Goal: Task Accomplishment & Management: Complete application form

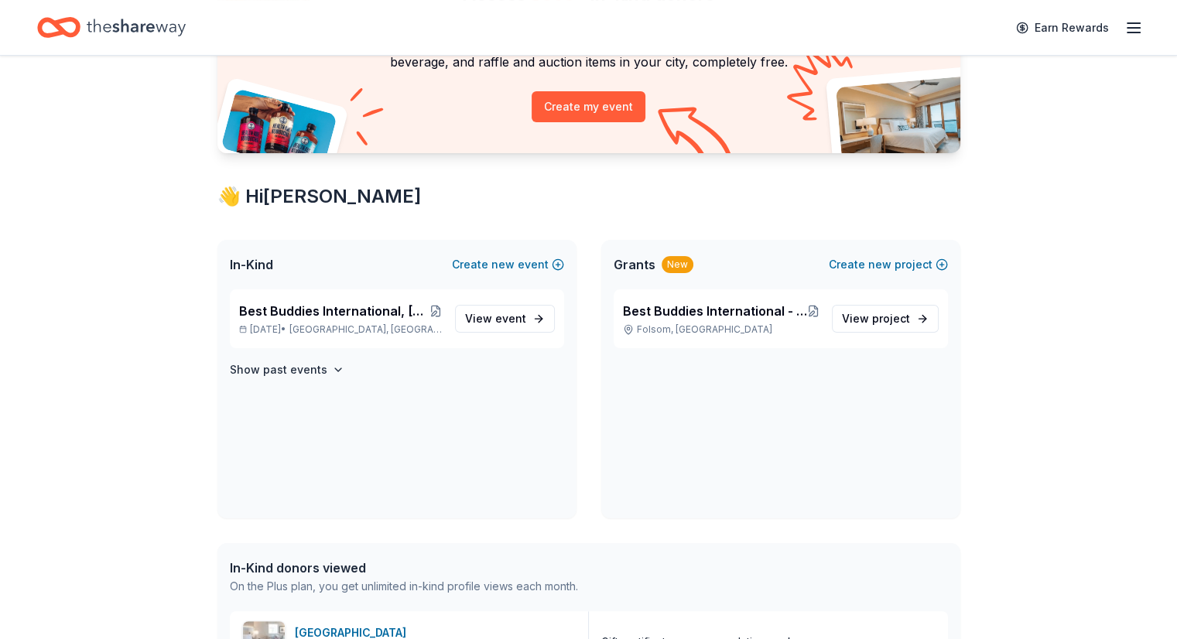
scroll to position [179, 0]
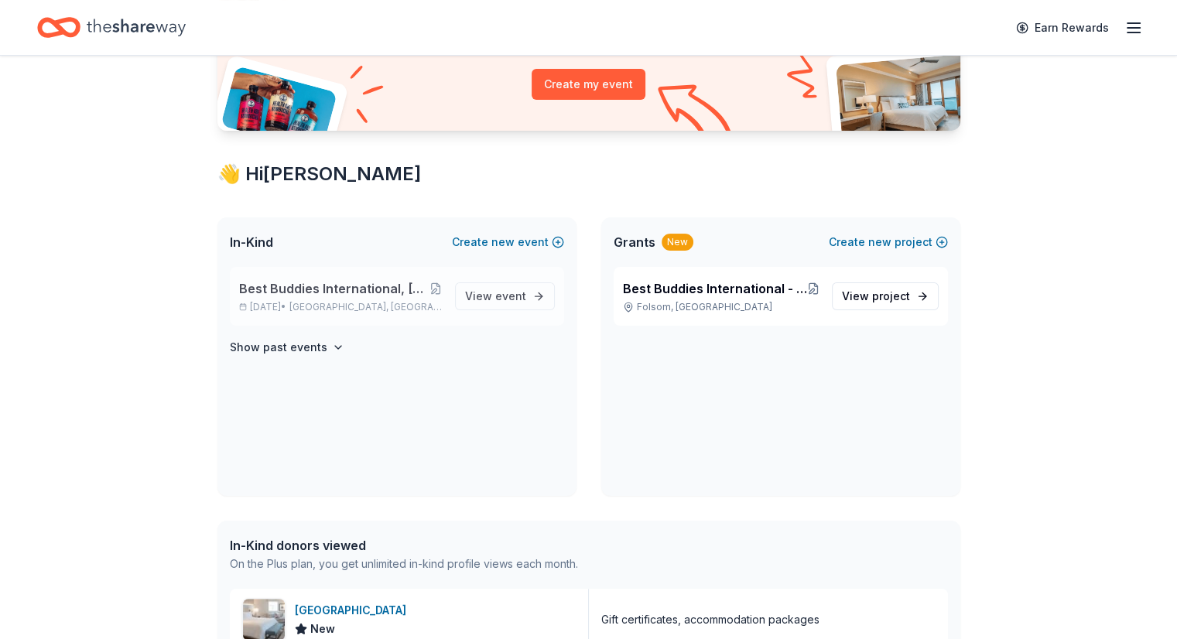
click at [311, 290] on span "Best Buddies International, [GEOGRAPHIC_DATA], Champion of the Year Gala" at bounding box center [334, 288] width 191 height 19
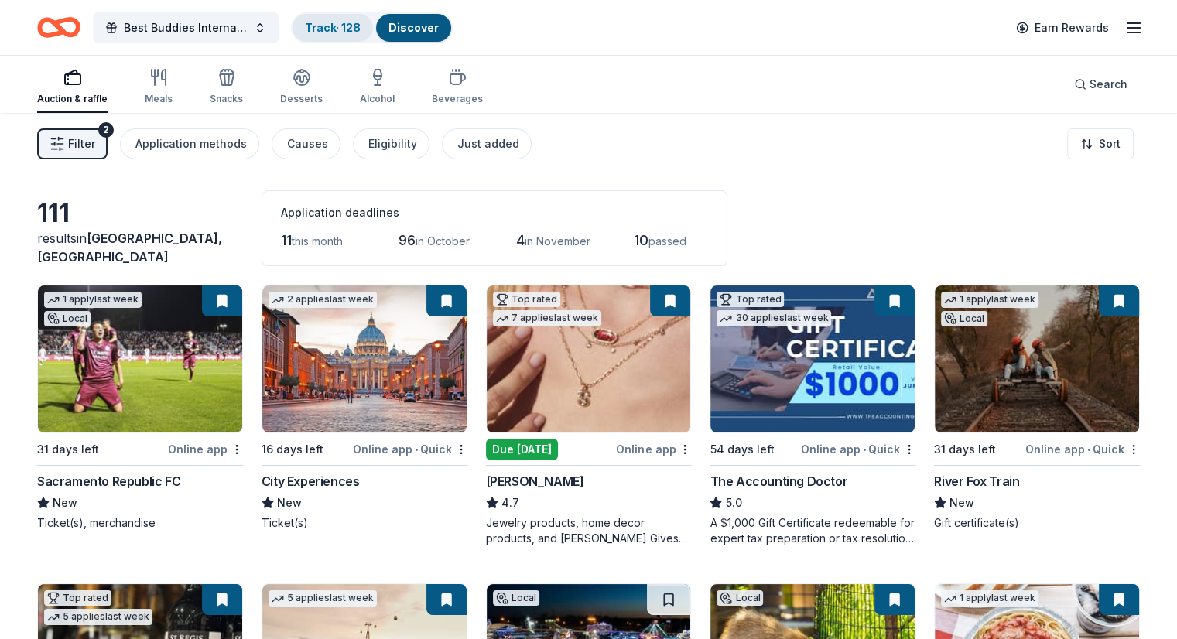
click at [353, 27] on link "Track · 128" at bounding box center [333, 27] width 56 height 13
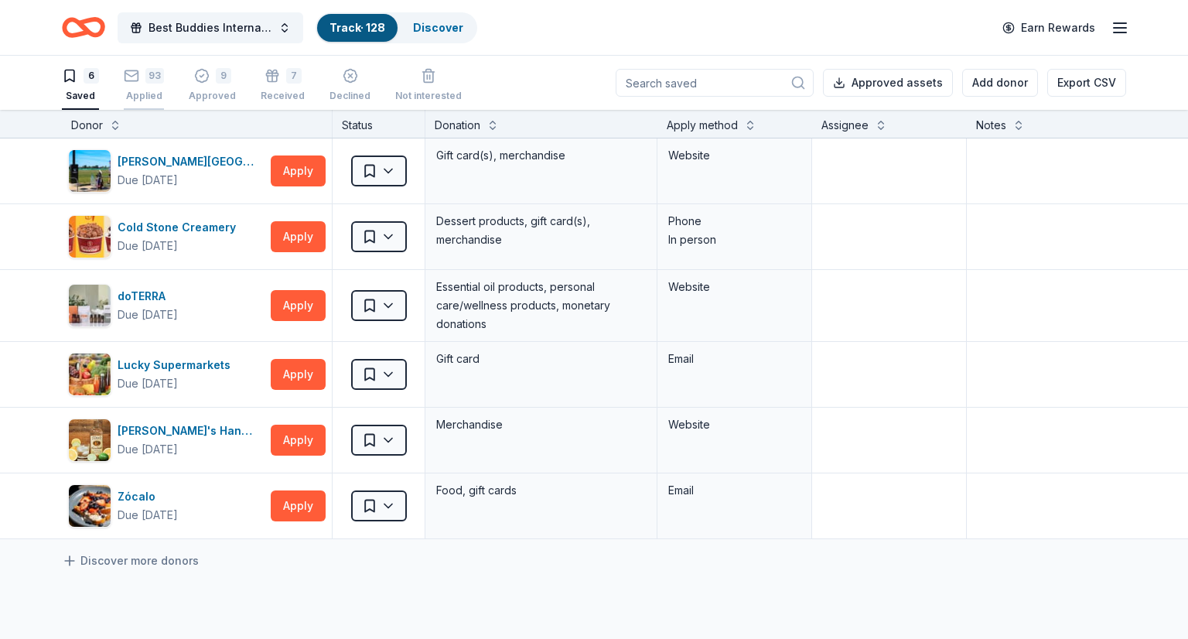
click at [139, 70] on div "93" at bounding box center [144, 75] width 40 height 15
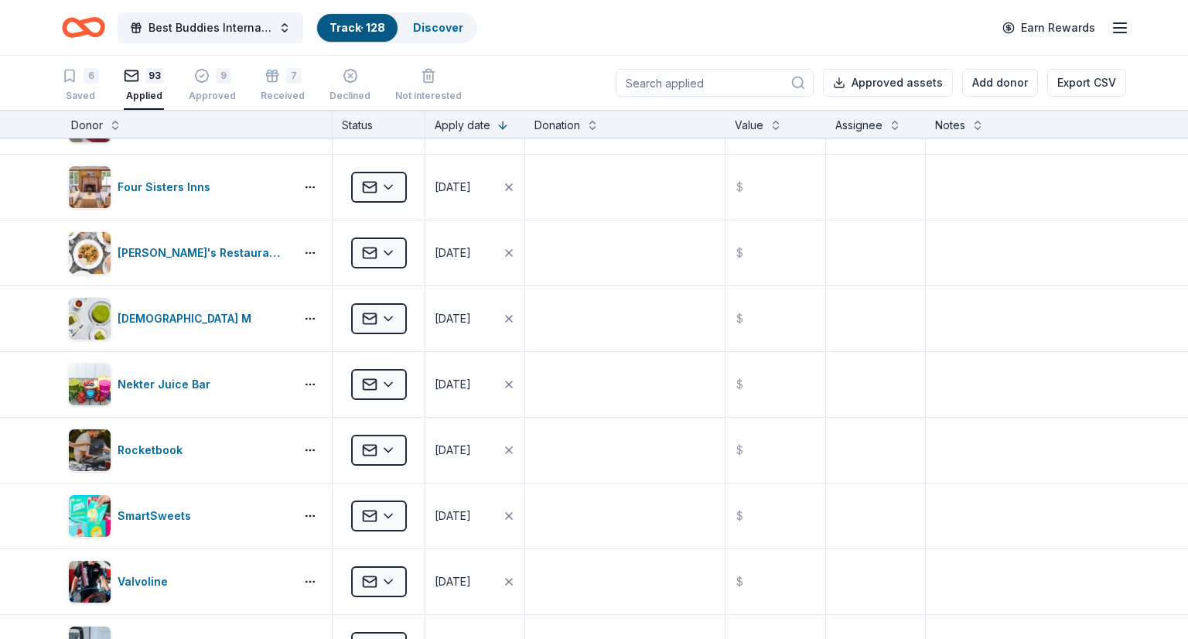
scroll to position [851, 0]
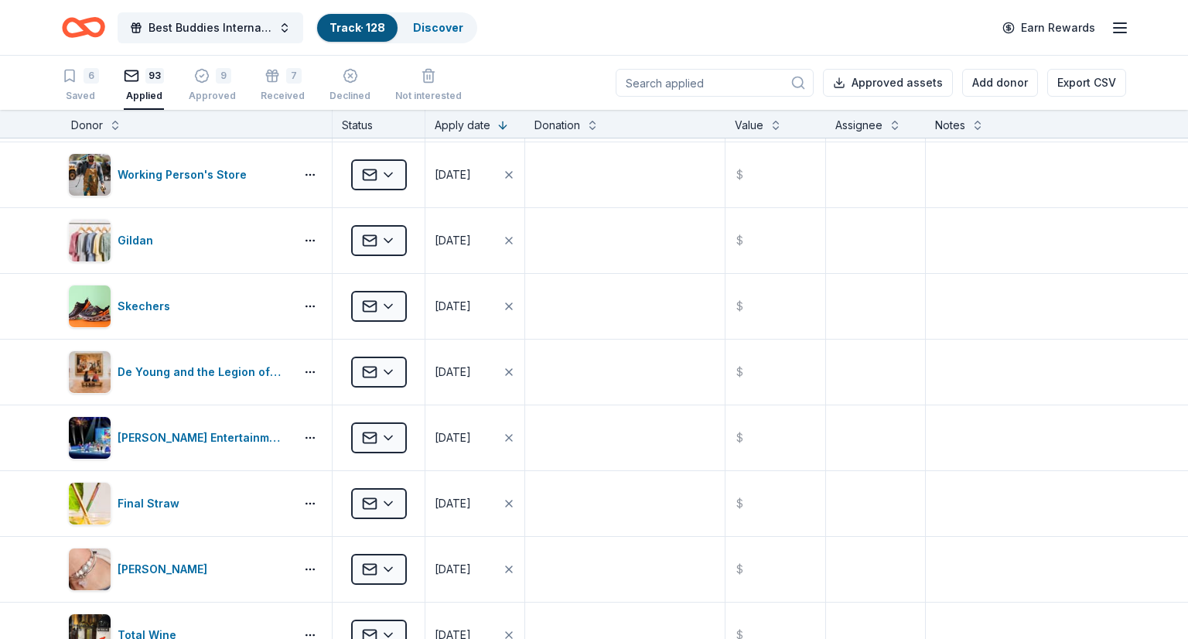
click at [341, 23] on link "Track · 128" at bounding box center [358, 27] width 56 height 13
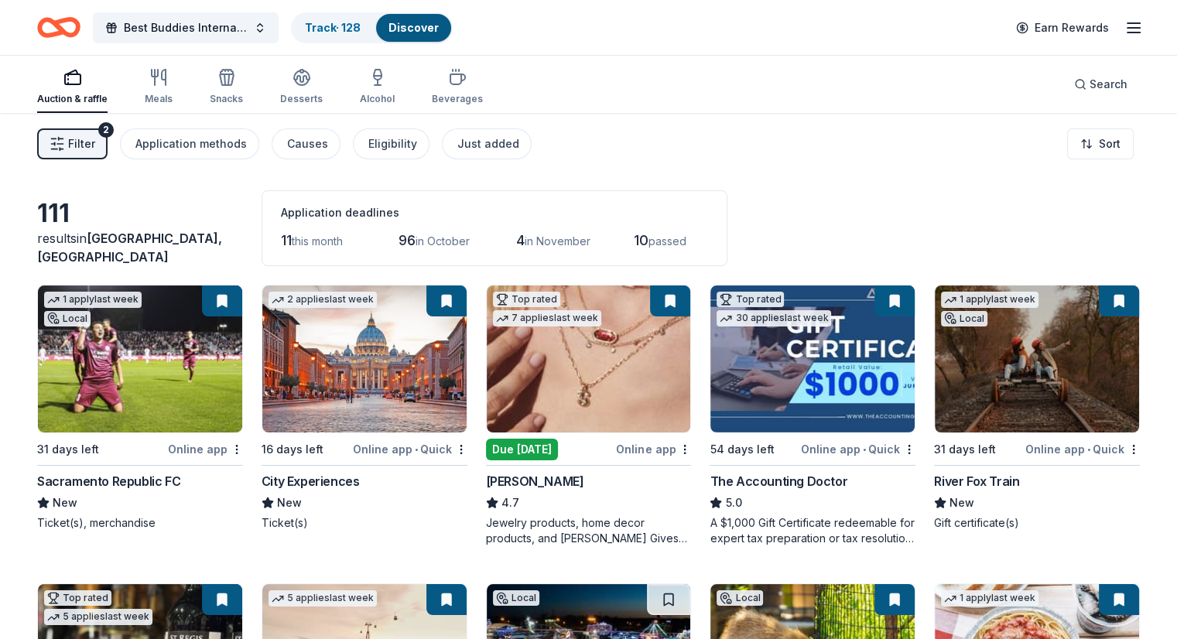
click at [791, 359] on img at bounding box center [812, 358] width 204 height 147
click at [969, 474] on div "River Fox Train" at bounding box center [976, 481] width 85 height 19
click at [95, 142] on span "Filter" at bounding box center [81, 144] width 27 height 19
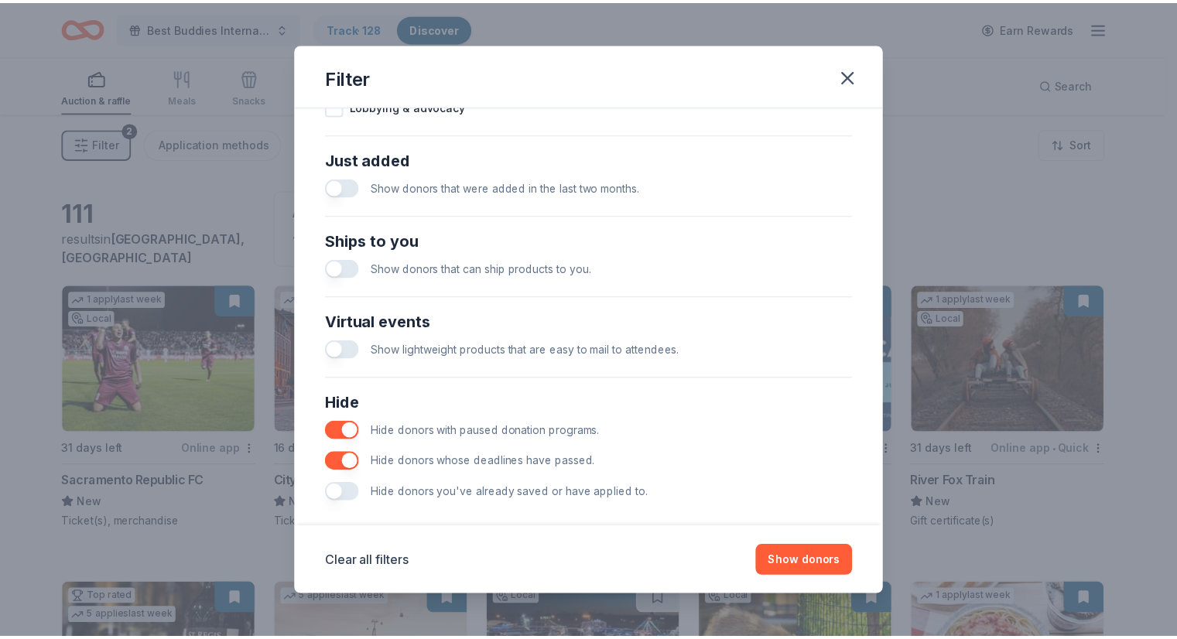
scroll to position [596, 0]
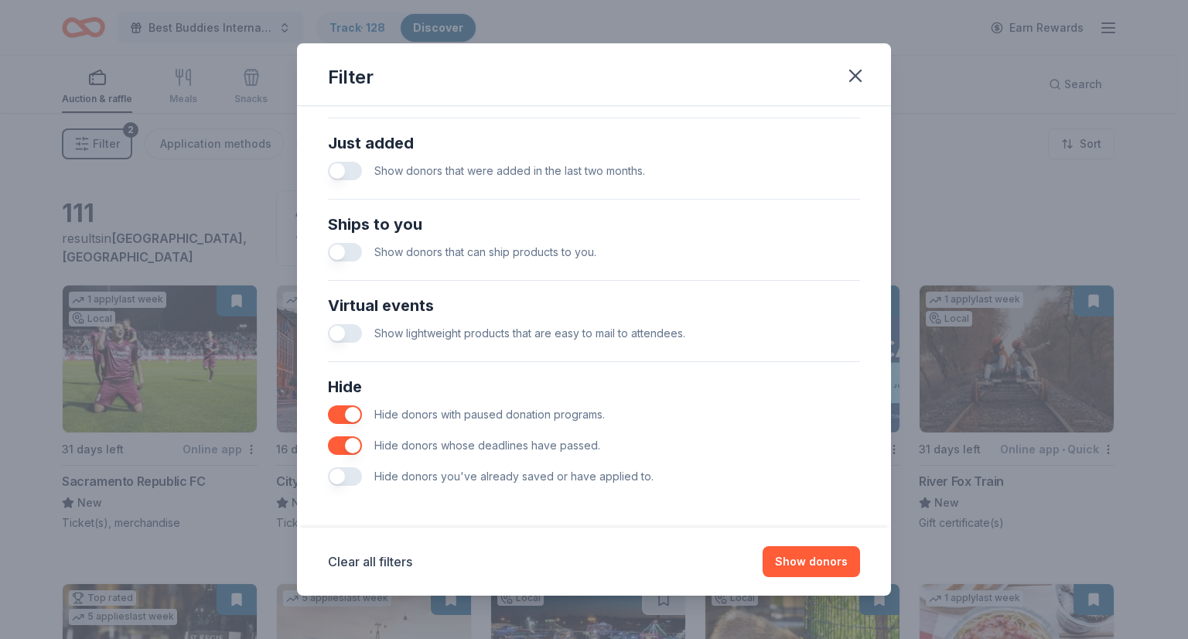
click at [350, 482] on button "button" at bounding box center [345, 476] width 34 height 19
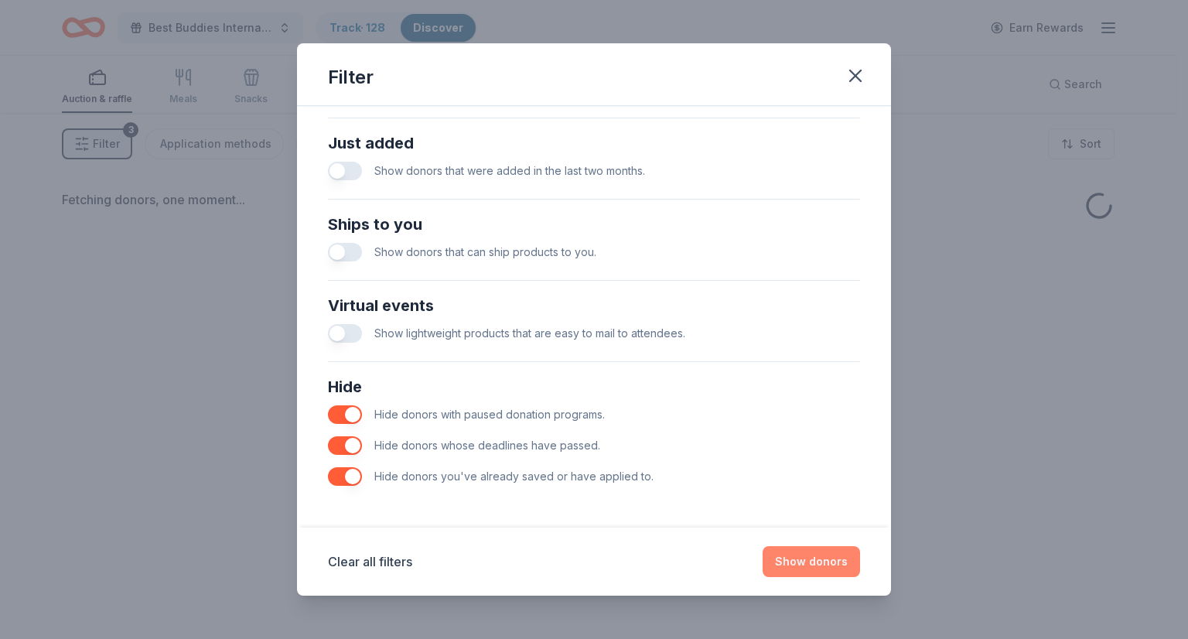
click at [798, 560] on button "Show donors" at bounding box center [811, 561] width 97 height 31
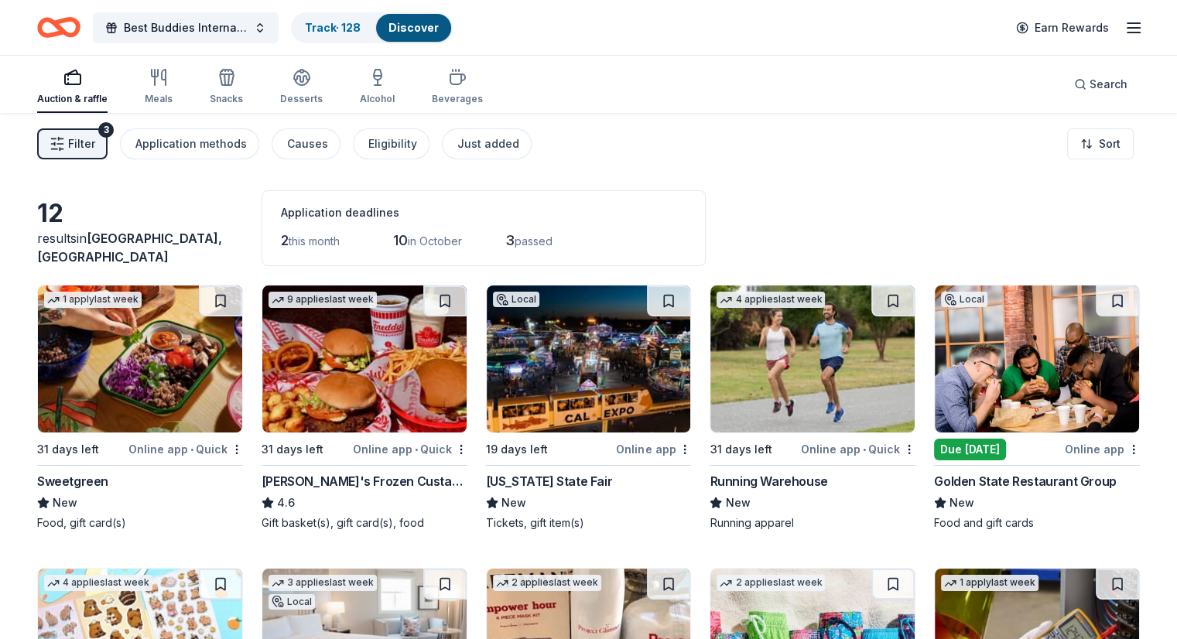
click at [174, 357] on img at bounding box center [140, 358] width 204 height 147
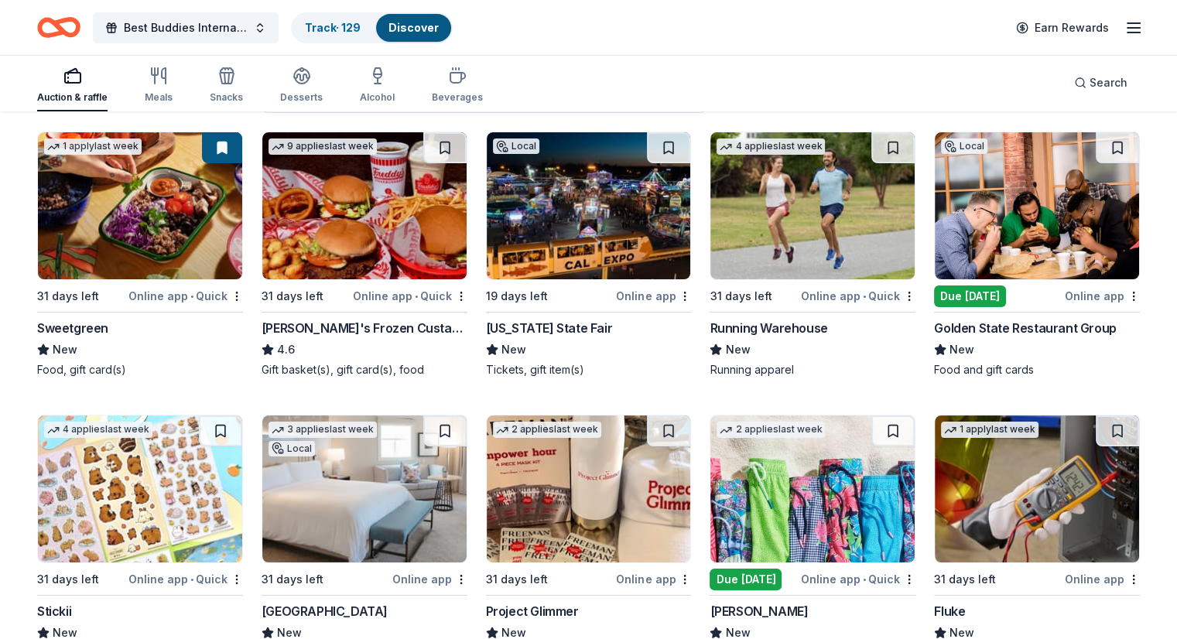
scroll to position [155, 0]
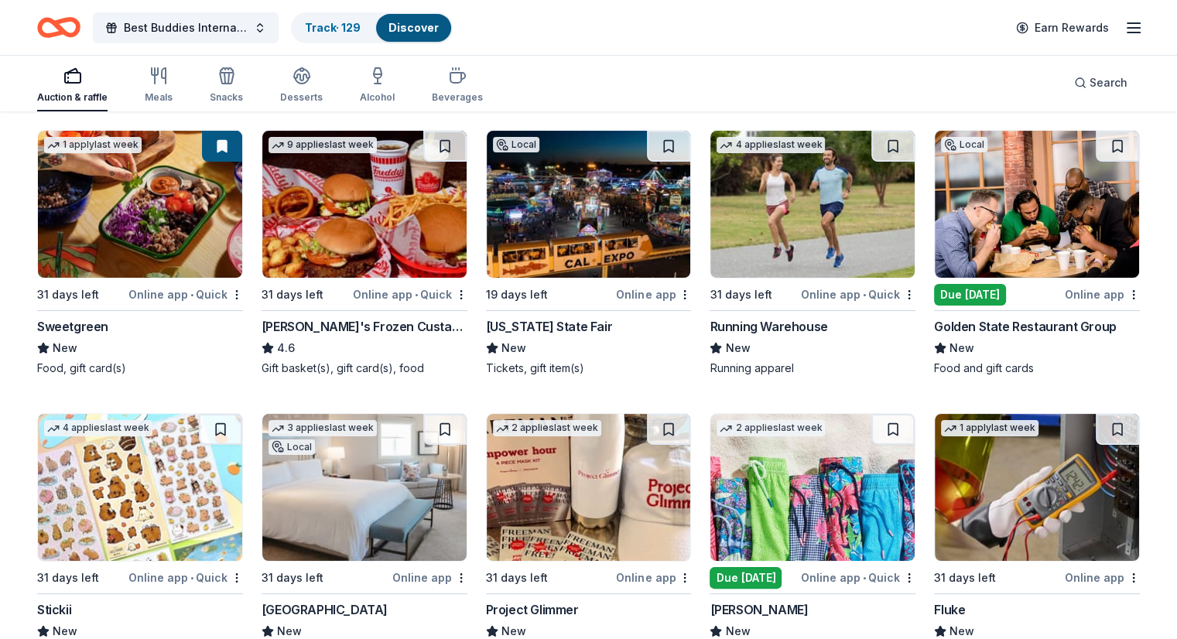
click at [332, 226] on img at bounding box center [364, 204] width 204 height 147
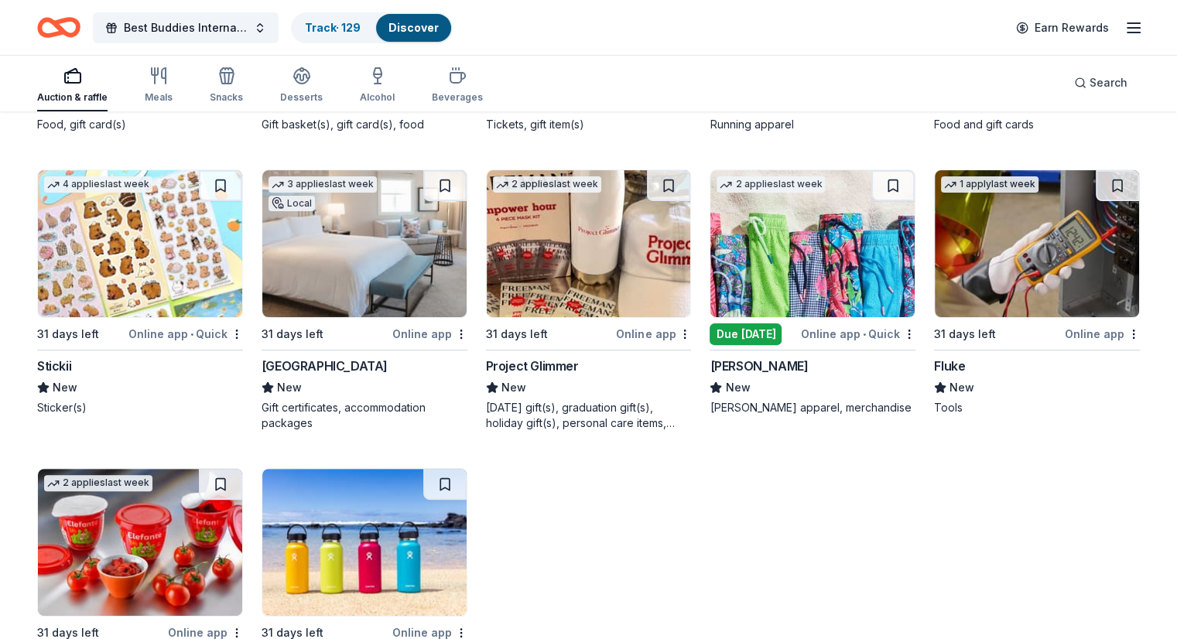
scroll to position [402, 0]
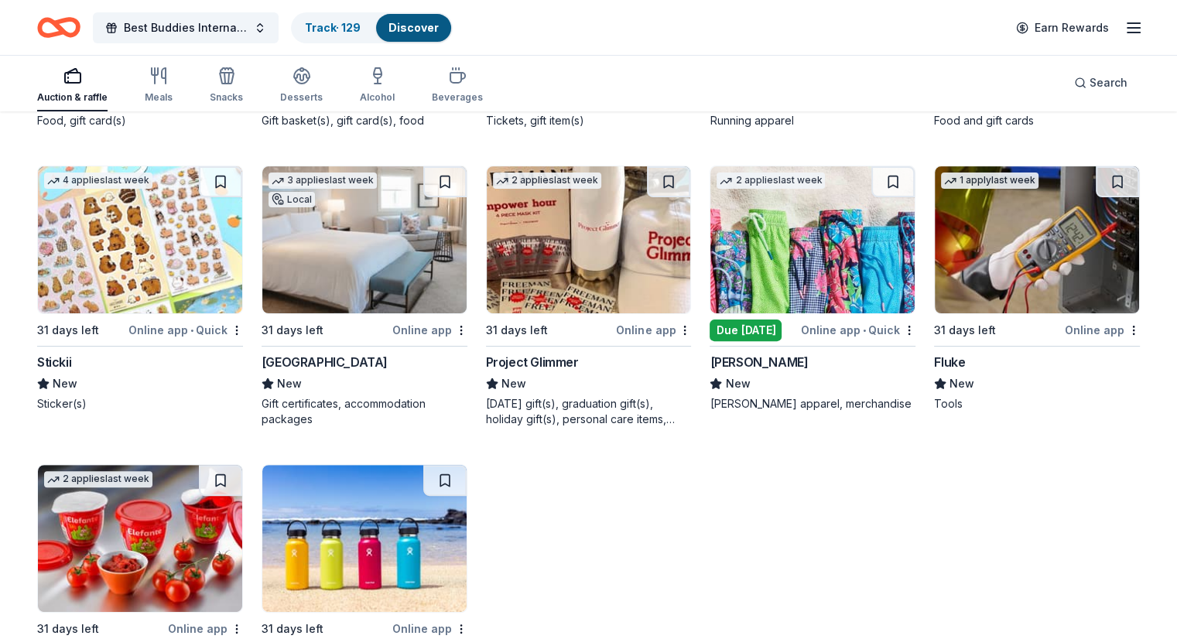
click at [585, 255] on img at bounding box center [589, 239] width 204 height 147
click at [825, 244] on img at bounding box center [812, 239] width 204 height 147
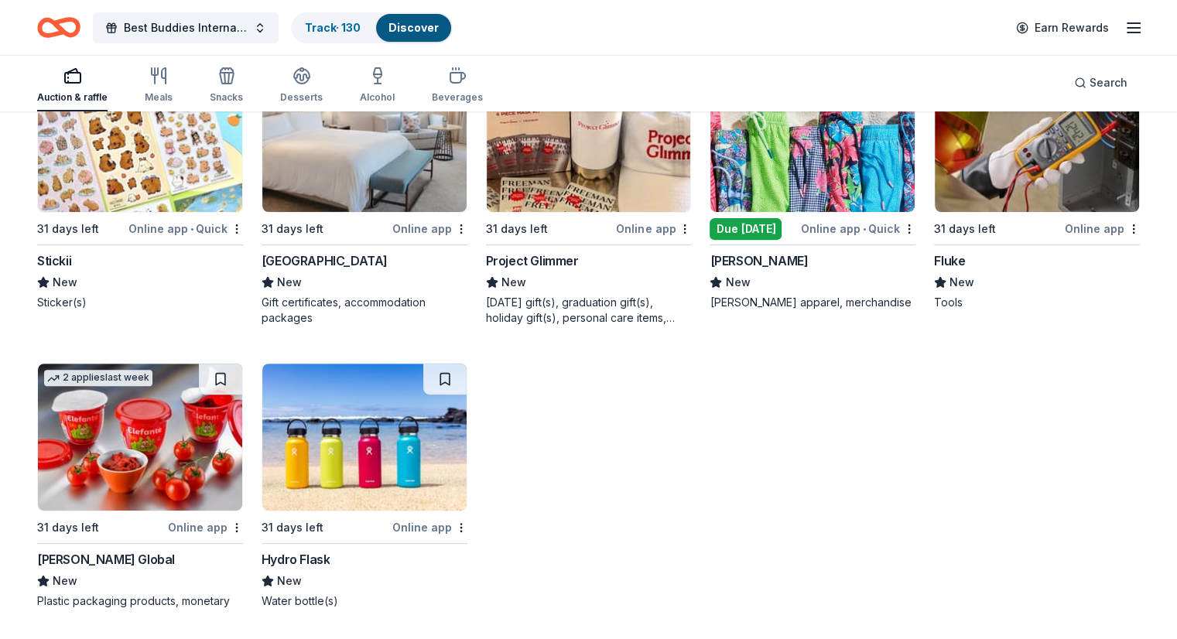
click at [111, 431] on img at bounding box center [140, 437] width 204 height 147
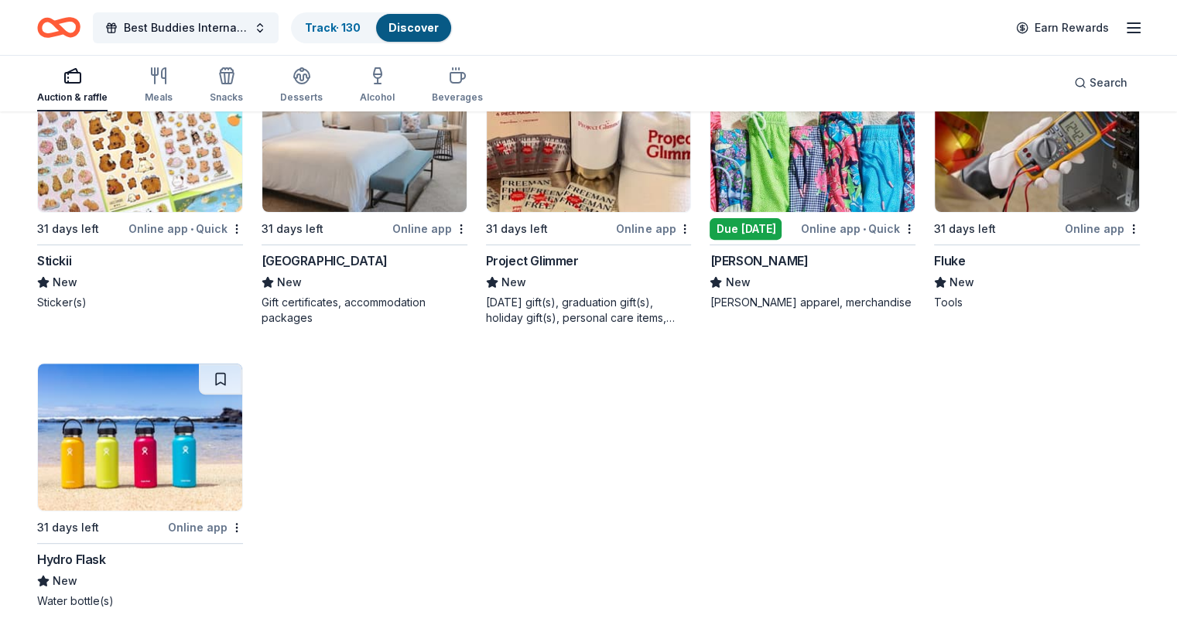
click at [381, 422] on div "1 apply last week 31 days left Online app • Quick Sweetgreen New Food, gift car…" at bounding box center [588, 195] width 1102 height 828
click at [170, 423] on img at bounding box center [140, 437] width 204 height 147
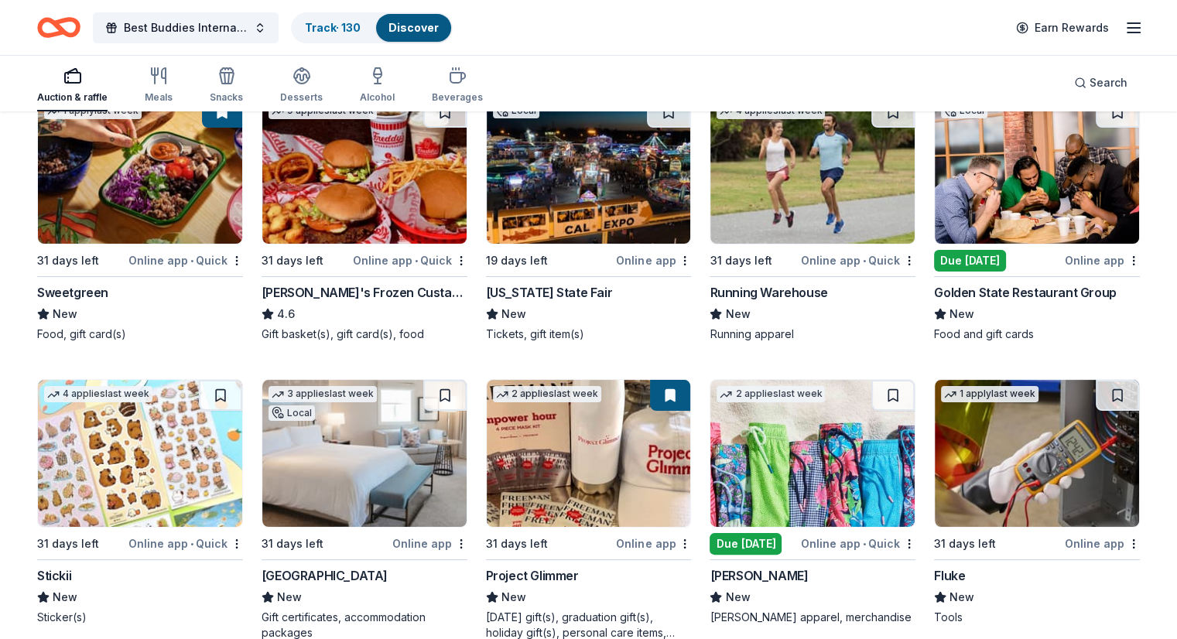
scroll to position [220, 0]
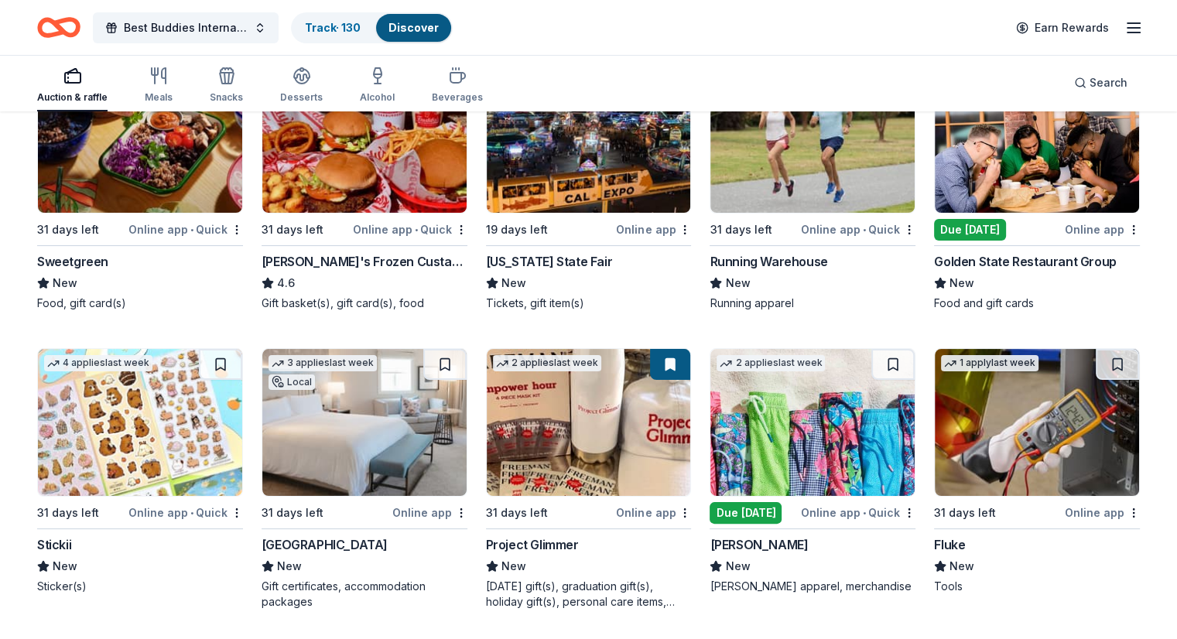
click at [1016, 171] on img at bounding box center [1037, 139] width 204 height 147
click at [996, 400] on img at bounding box center [1037, 422] width 204 height 147
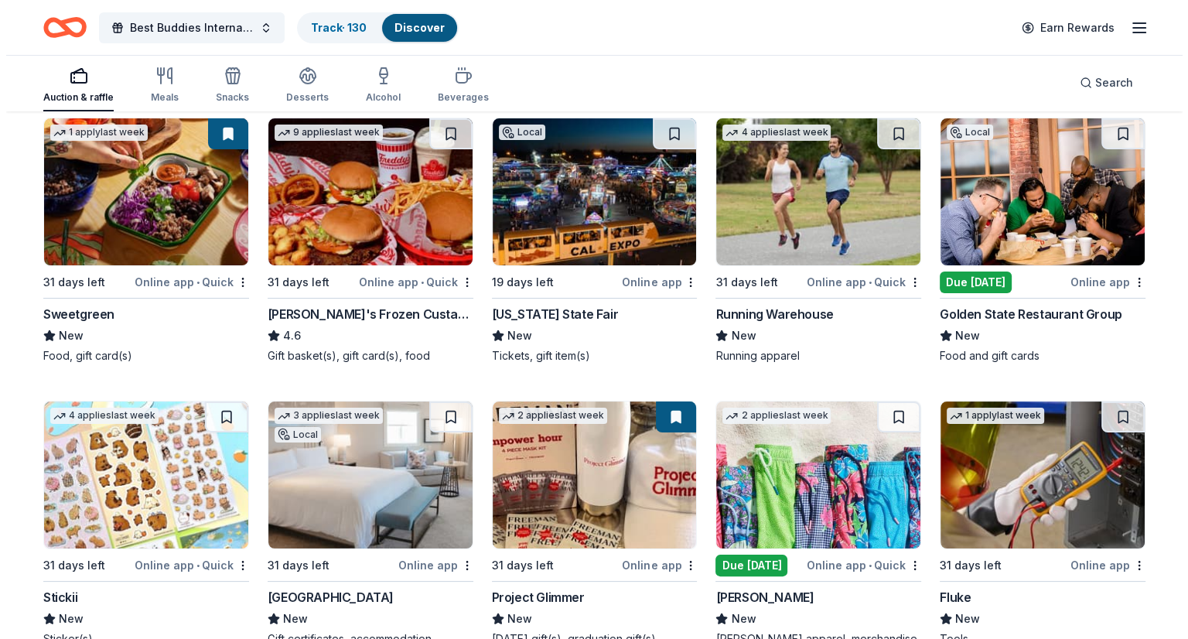
scroll to position [0, 0]
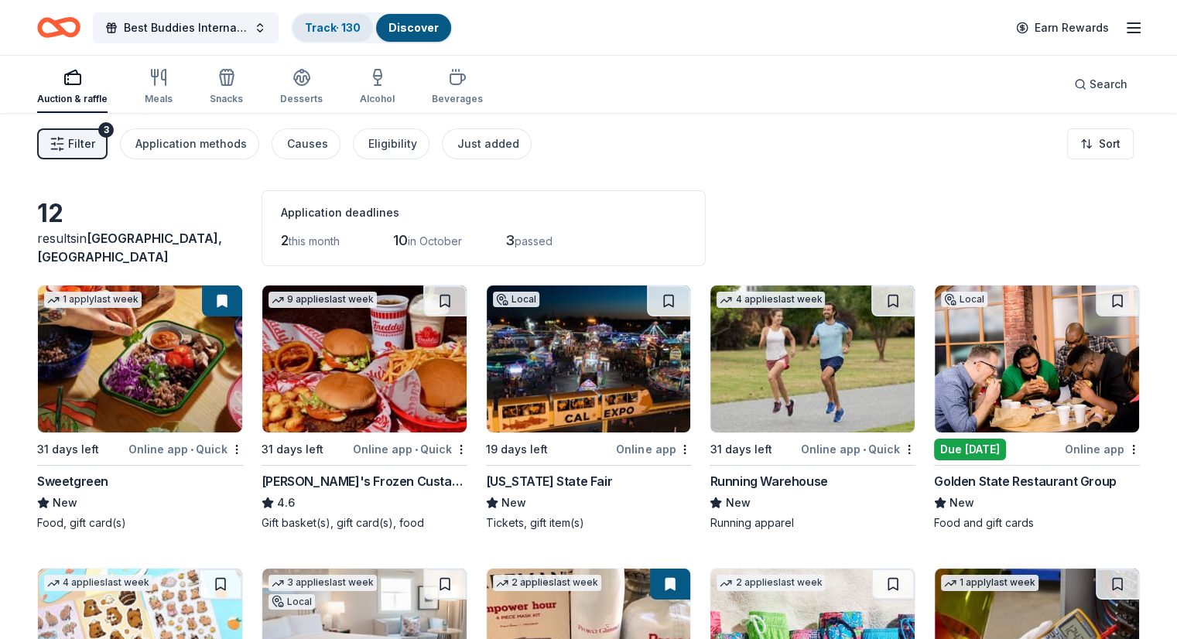
click at [345, 32] on link "Track · 130" at bounding box center [333, 27] width 56 height 13
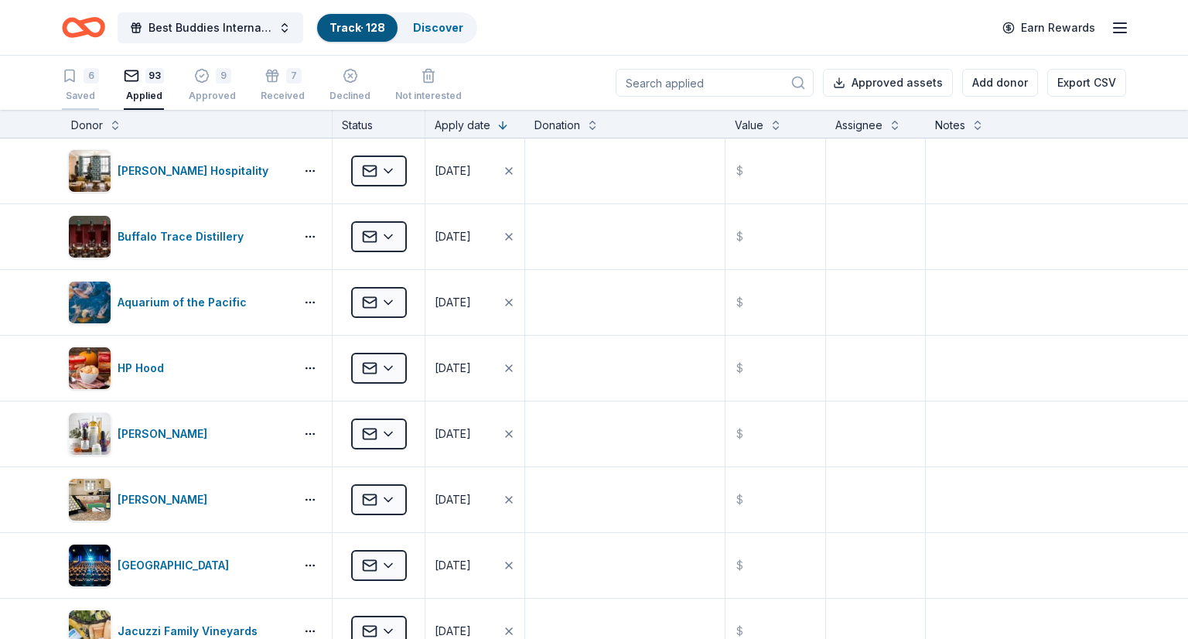
click at [73, 78] on icon "button" at bounding box center [69, 76] width 9 height 12
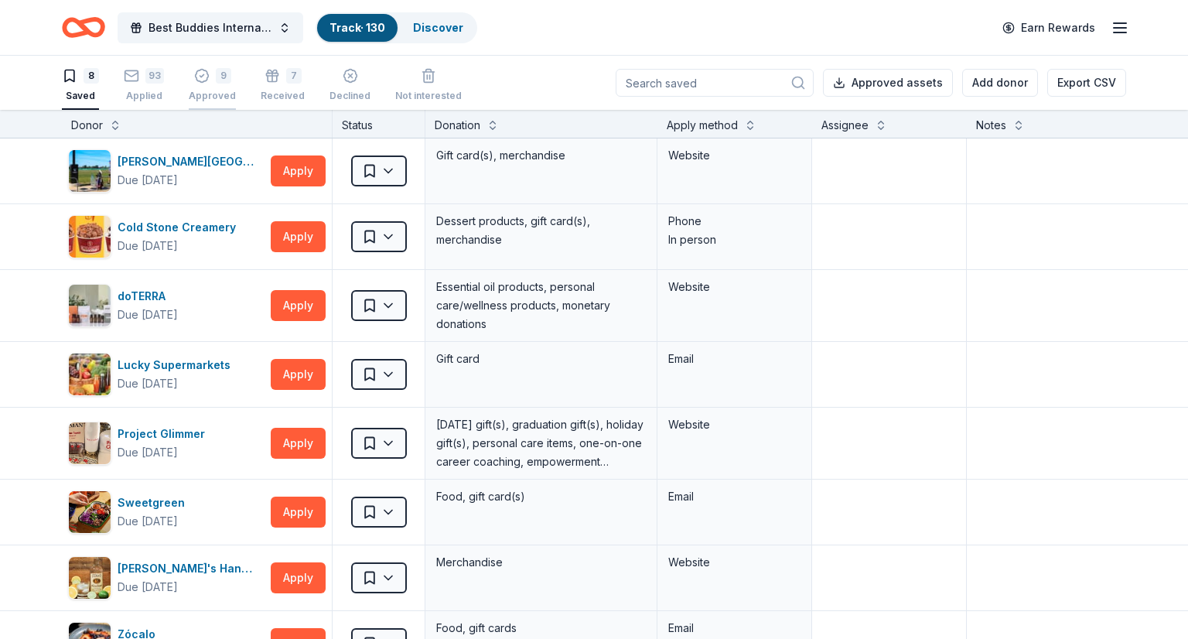
click at [208, 81] on div "9" at bounding box center [212, 75] width 47 height 15
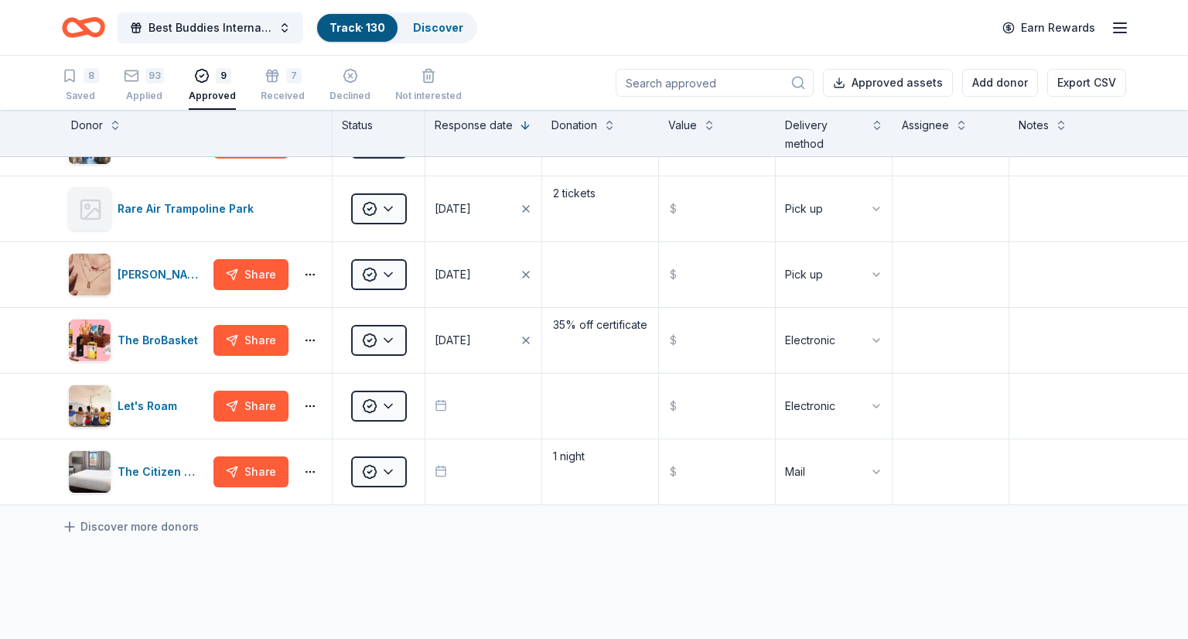
scroll to position [244, 0]
click at [396, 470] on html "Best Buddies International, Sacramento, Champion of the Year Gala Track · 130 D…" at bounding box center [594, 319] width 1188 height 639
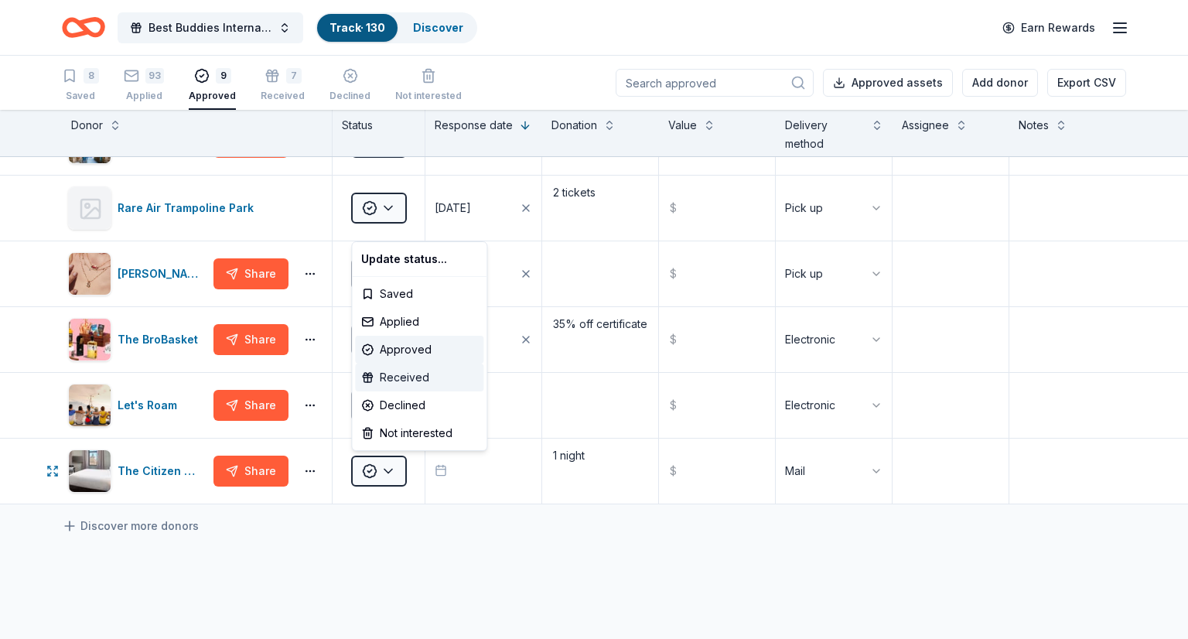
click at [402, 372] on div "Received" at bounding box center [419, 378] width 128 height 28
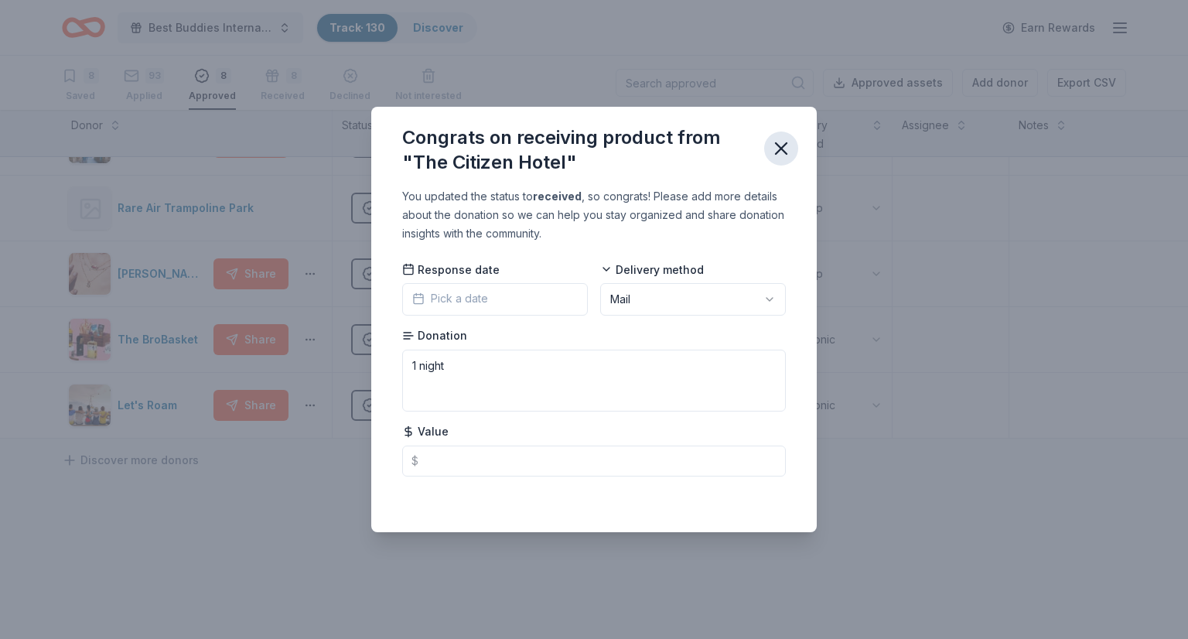
click at [784, 151] on icon "button" at bounding box center [781, 148] width 11 height 11
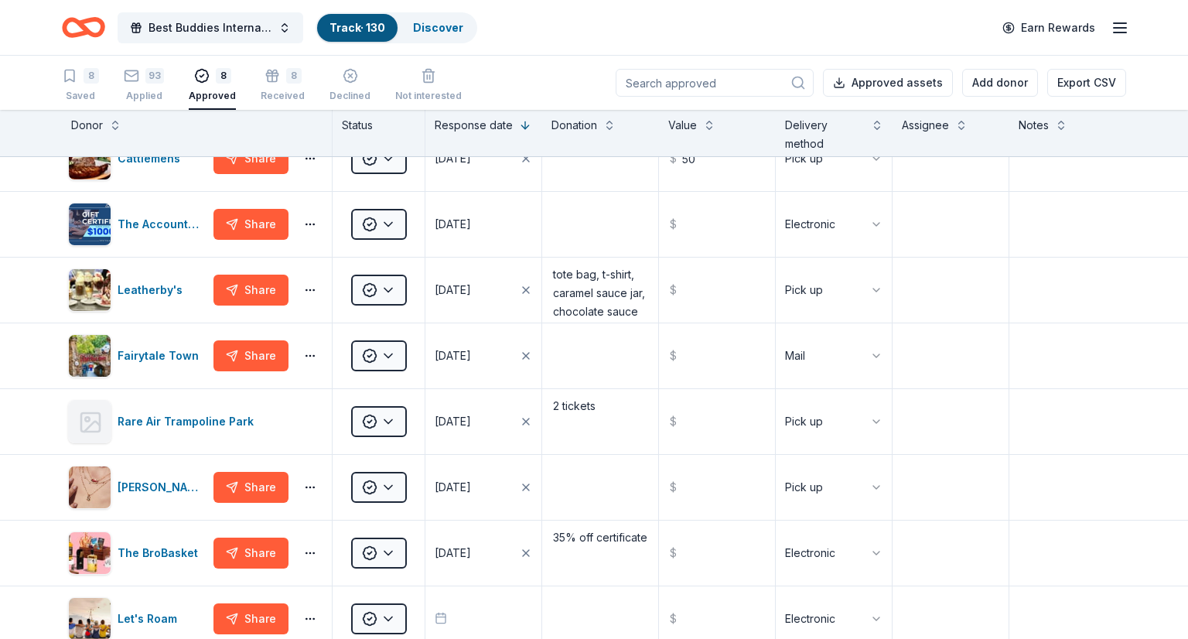
scroll to position [0, 0]
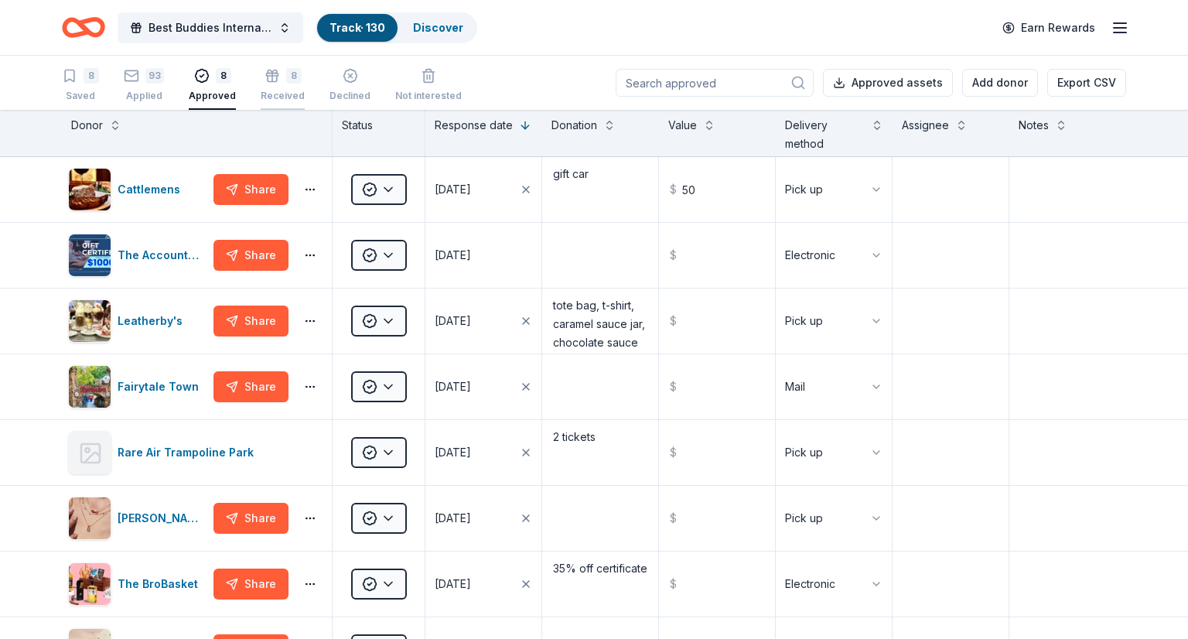
click at [272, 77] on icon "button" at bounding box center [272, 73] width 9 height 6
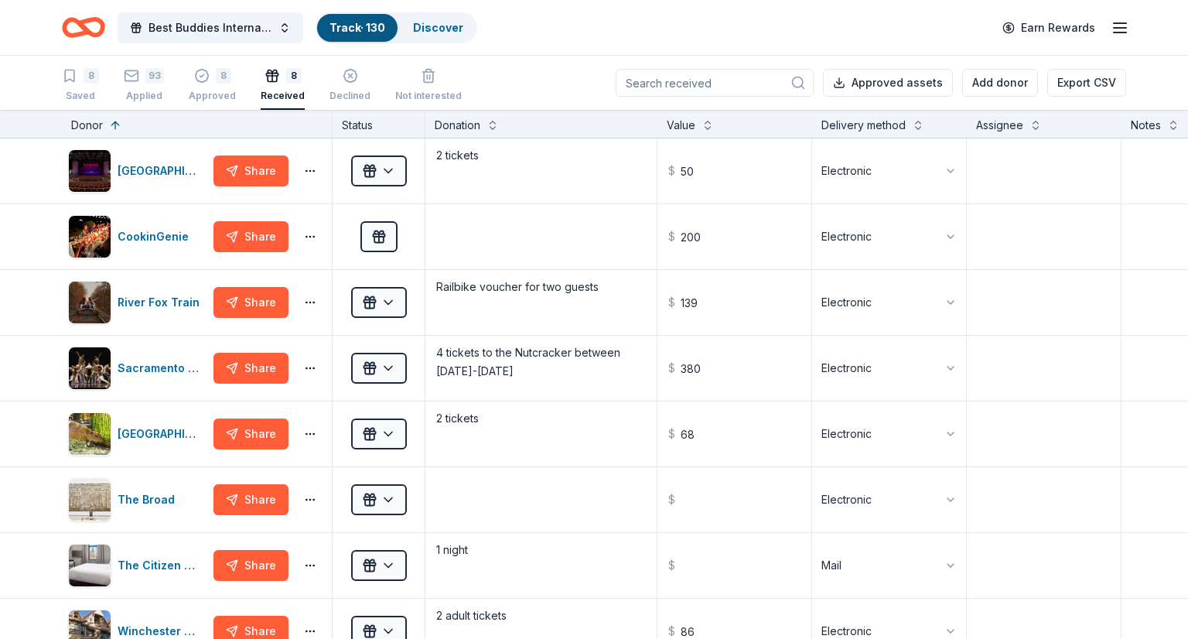
click at [63, 19] on icon "Home" at bounding box center [83, 27] width 43 height 36
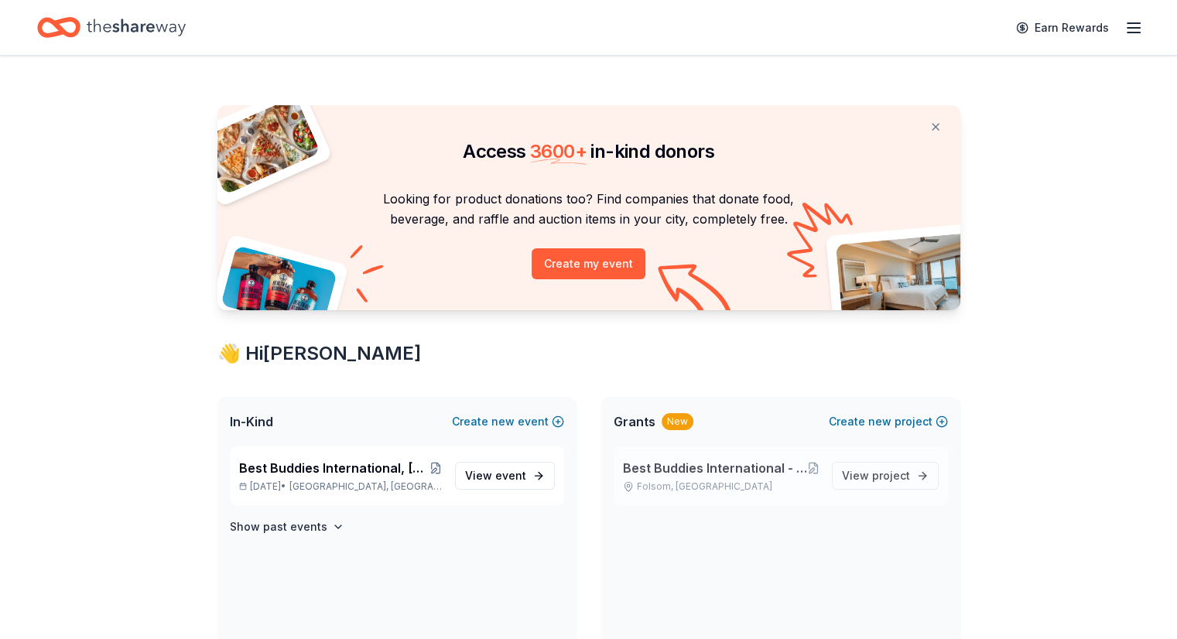
click at [686, 472] on span "Best Buddies International - Sacramento: Sutter Middle School Friendship Chapter" at bounding box center [715, 468] width 184 height 19
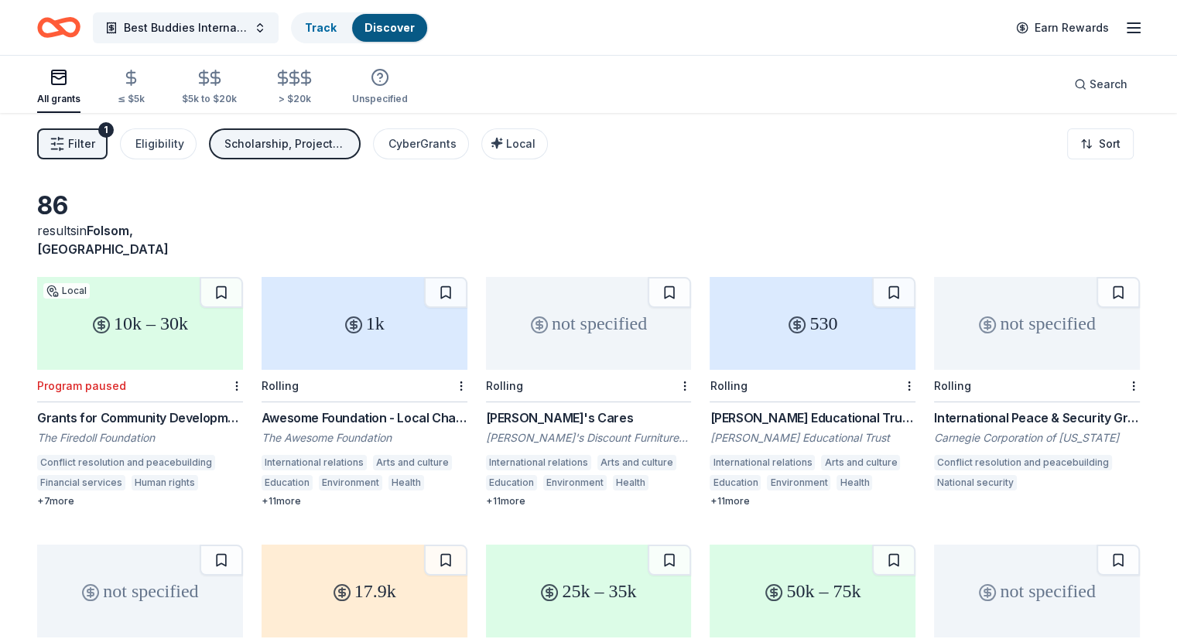
click at [78, 15] on icon "Home" at bounding box center [58, 27] width 43 height 36
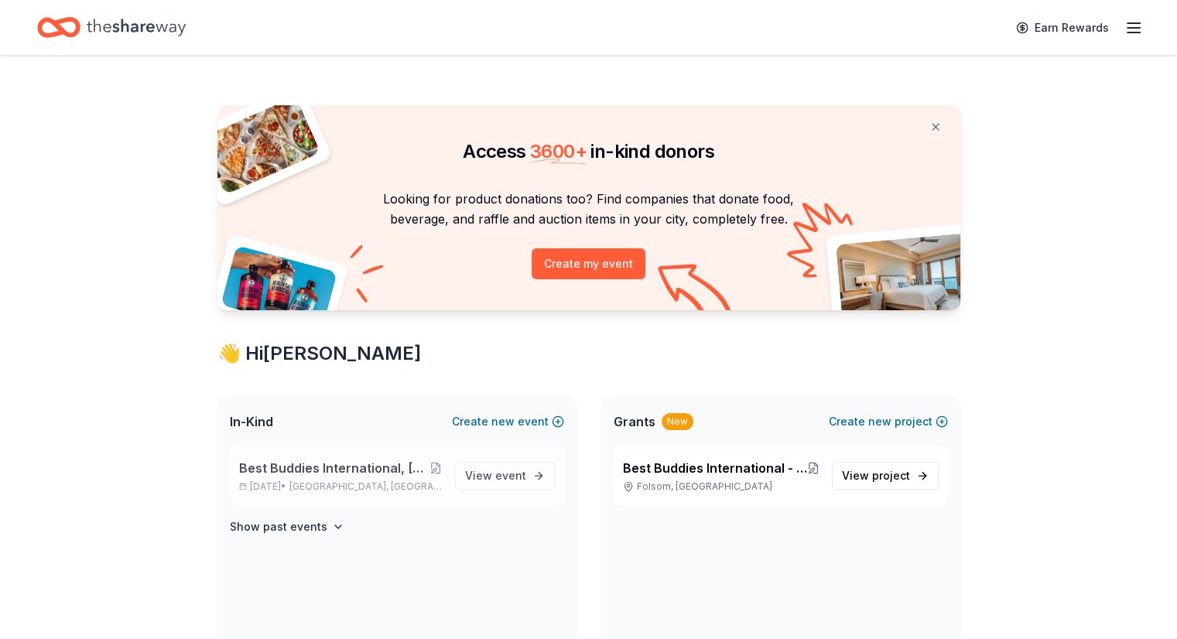
click at [293, 477] on div "Best Buddies International, Sacramento, Champion of the Year Gala Nov 20, 2025 …" at bounding box center [340, 476] width 203 height 34
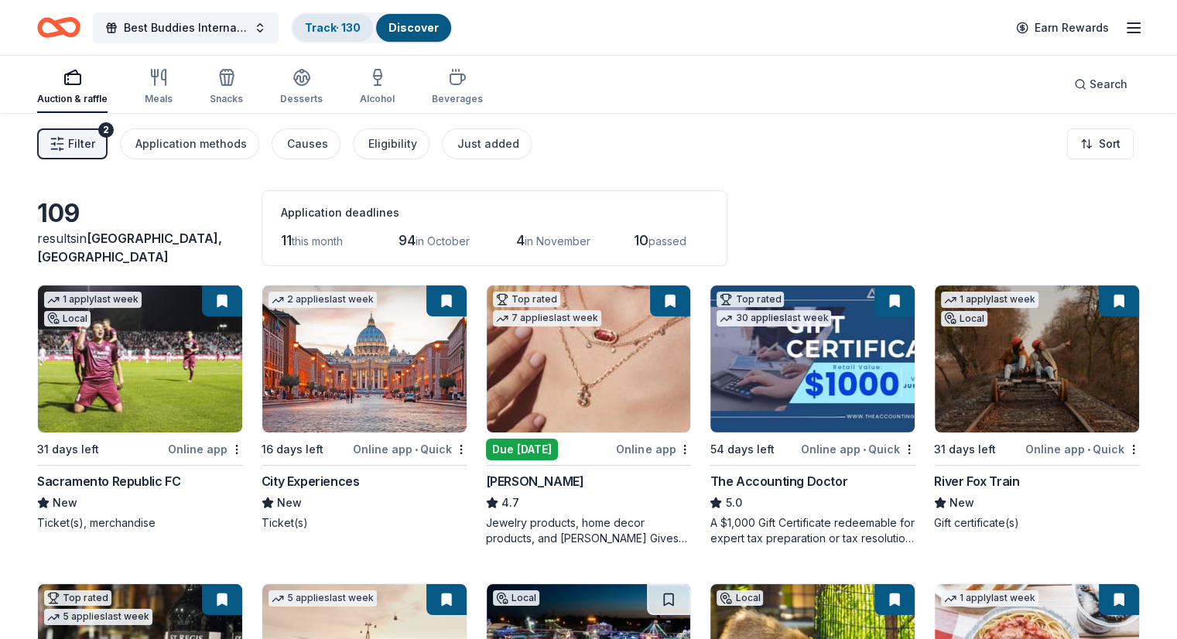
click at [357, 26] on link "Track · 130" at bounding box center [333, 27] width 56 height 13
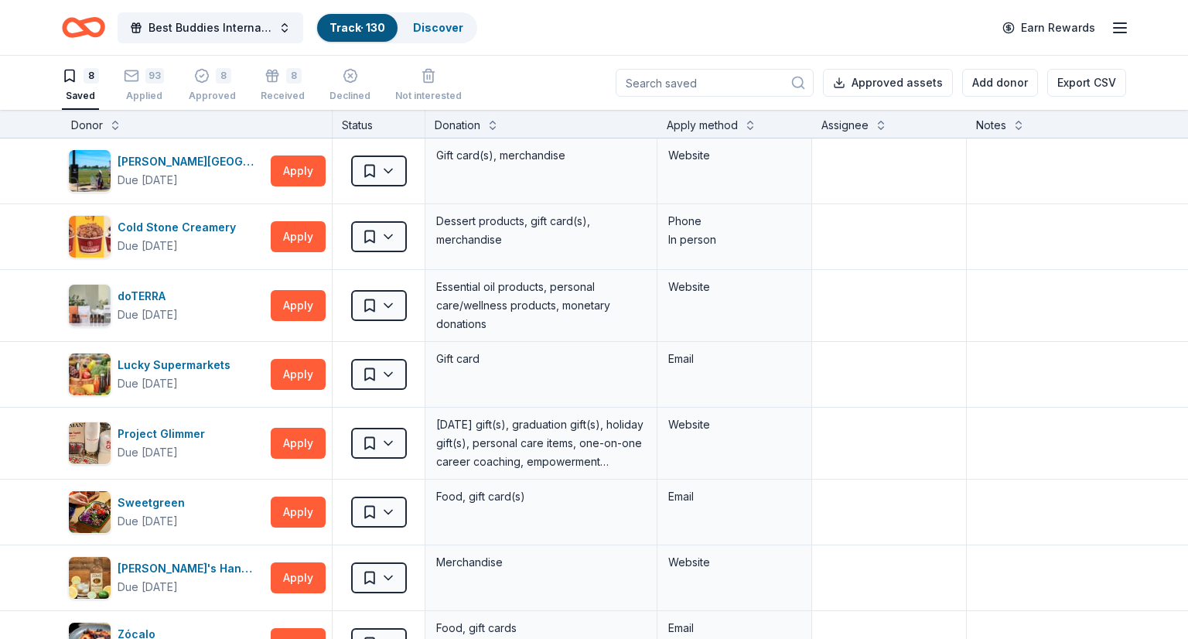
scroll to position [240, 0]
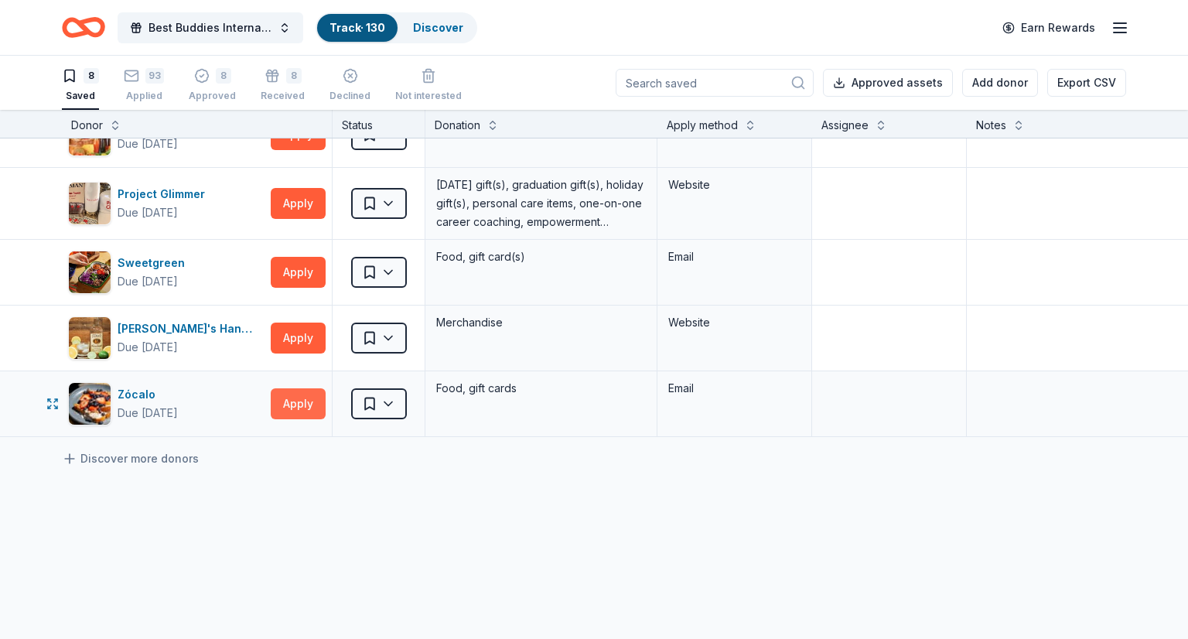
click at [297, 390] on button "Apply" at bounding box center [298, 403] width 55 height 31
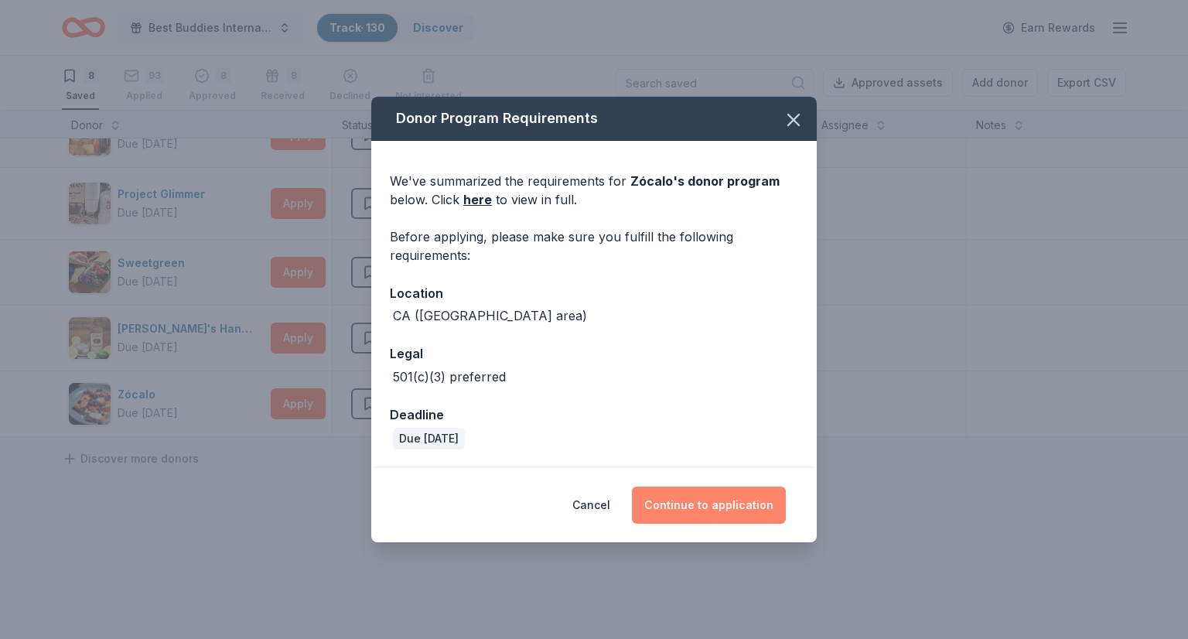
click at [702, 499] on button "Continue to application" at bounding box center [709, 505] width 154 height 37
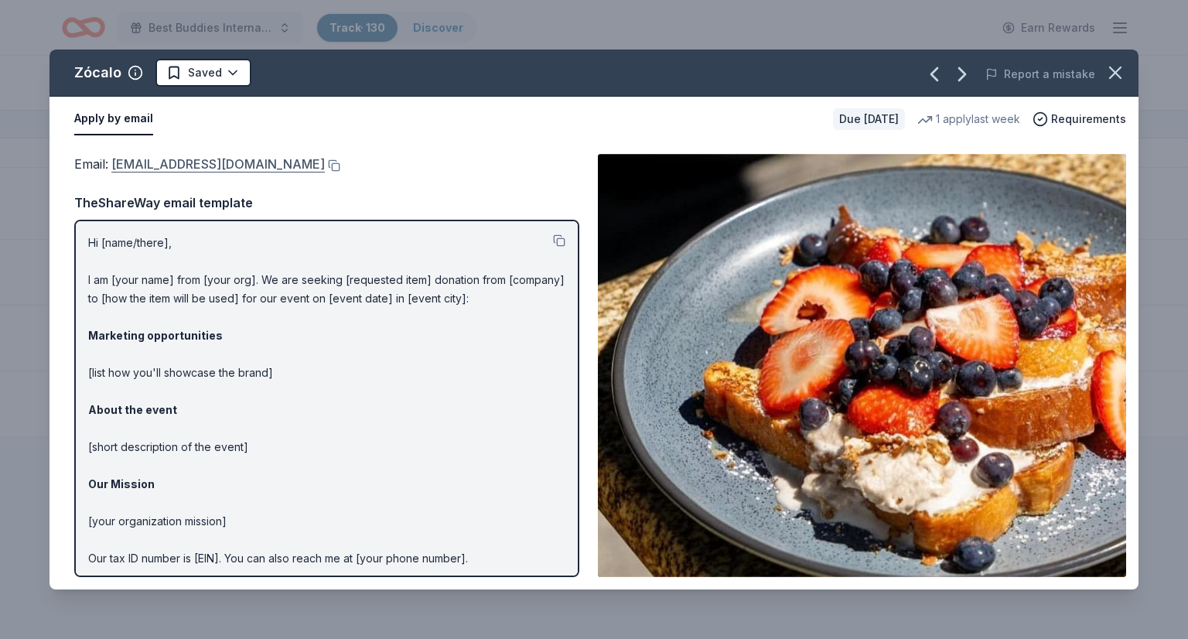
click at [220, 159] on link "[EMAIL_ADDRESS][DOMAIN_NAME]" at bounding box center [218, 164] width 214 height 20
click at [325, 161] on button at bounding box center [332, 165] width 15 height 12
click at [131, 70] on icon "button" at bounding box center [135, 72] width 15 height 15
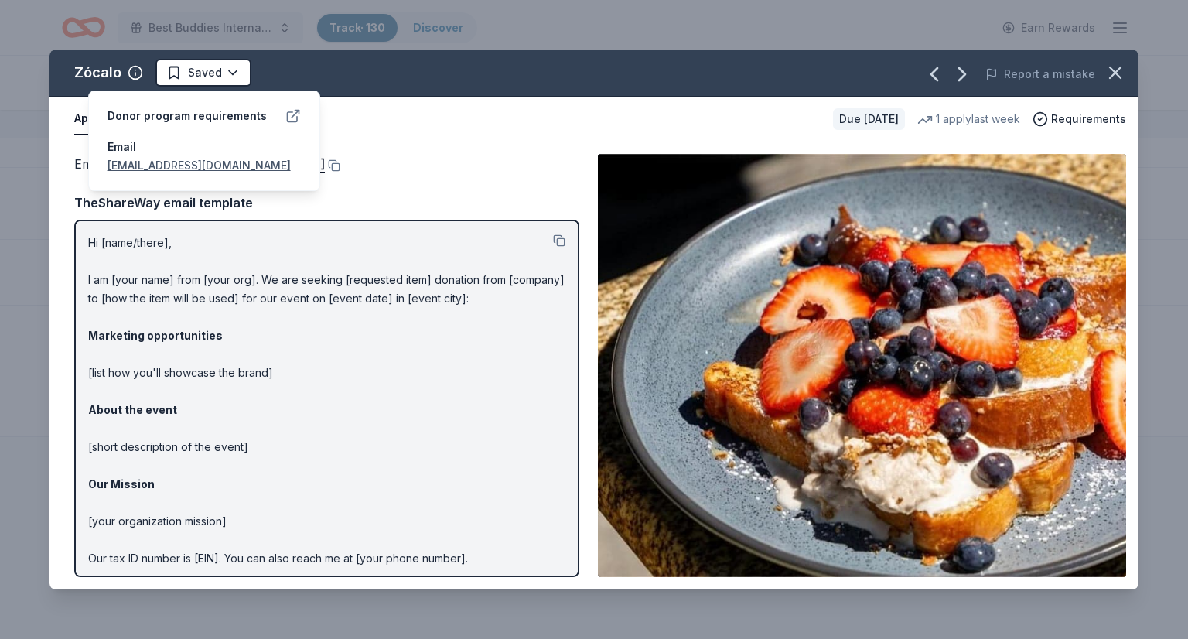
click at [289, 112] on icon at bounding box center [292, 117] width 10 height 10
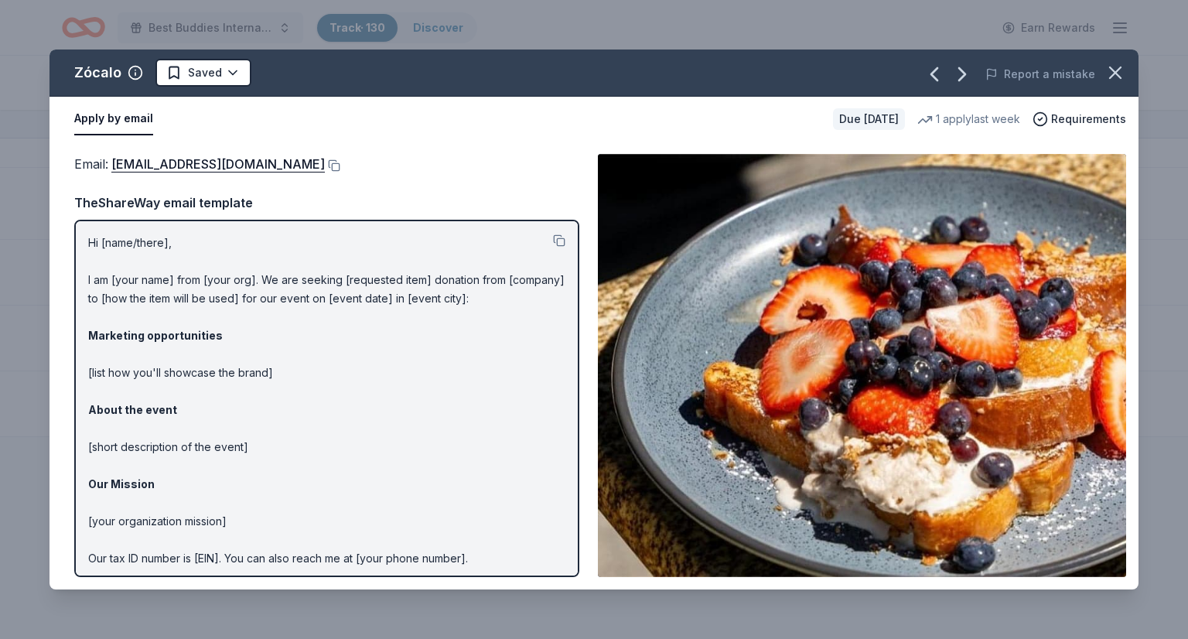
click at [521, 133] on div "Apply by email" at bounding box center [447, 119] width 747 height 32
click at [1092, 112] on span "Requirements" at bounding box center [1088, 119] width 75 height 19
click at [754, 38] on div "Zócalo Saved Report a mistake Apply by email Due in 31 days 1 apply last week R…" at bounding box center [594, 319] width 1188 height 639
drag, startPoint x: 70, startPoint y: 74, endPoint x: 114, endPoint y: 73, distance: 44.9
click at [114, 73] on div "Zócalo Saved" at bounding box center [377, 73] width 654 height 28
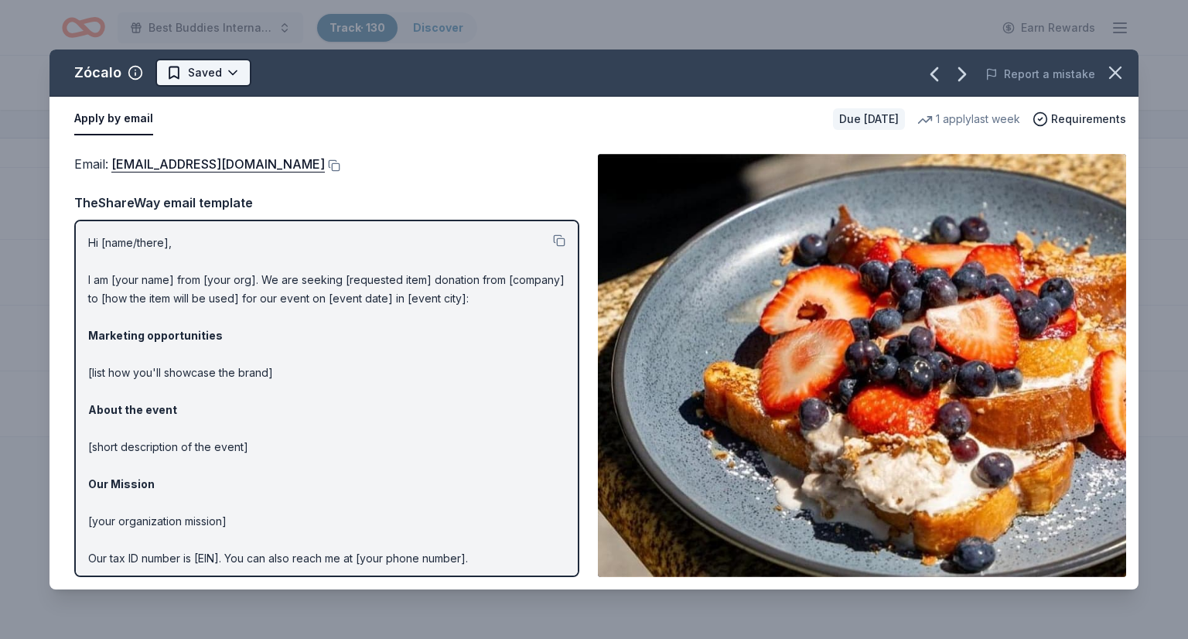
click at [228, 71] on html "Best Buddies International, Sacramento, Champion of the Year Gala Track · 130 D…" at bounding box center [594, 319] width 1188 height 639
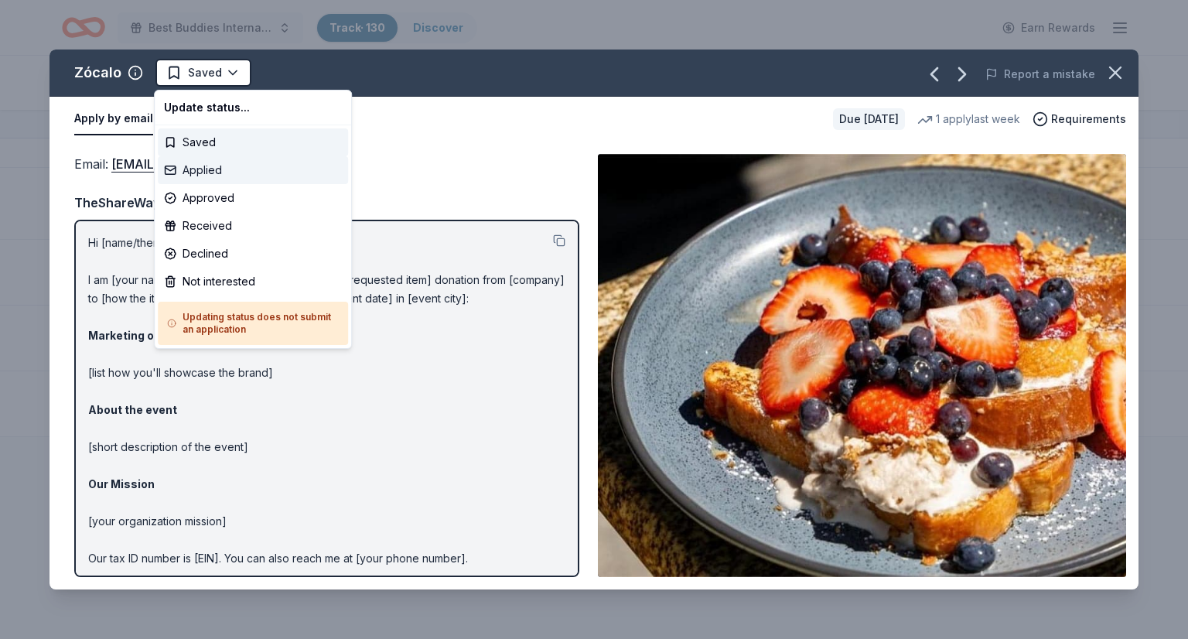
click at [200, 168] on div "Applied" at bounding box center [253, 170] width 190 height 28
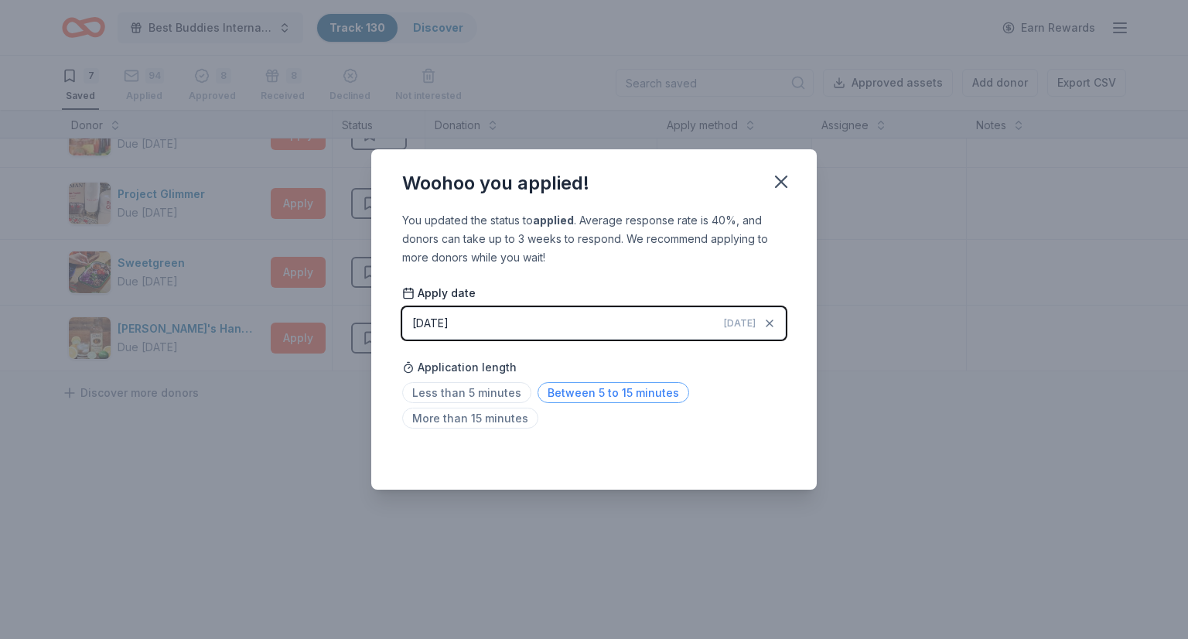
click at [582, 391] on span "Between 5 to 15 minutes" at bounding box center [614, 392] width 152 height 21
click at [781, 176] on icon "button" at bounding box center [782, 182] width 22 height 22
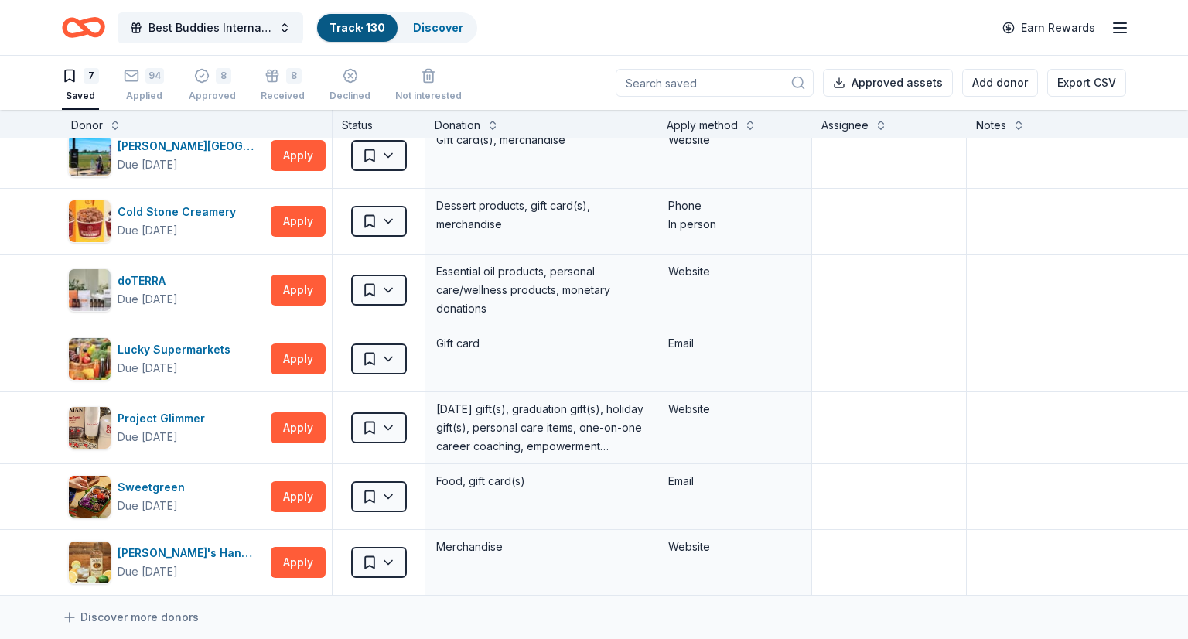
scroll to position [0, 0]
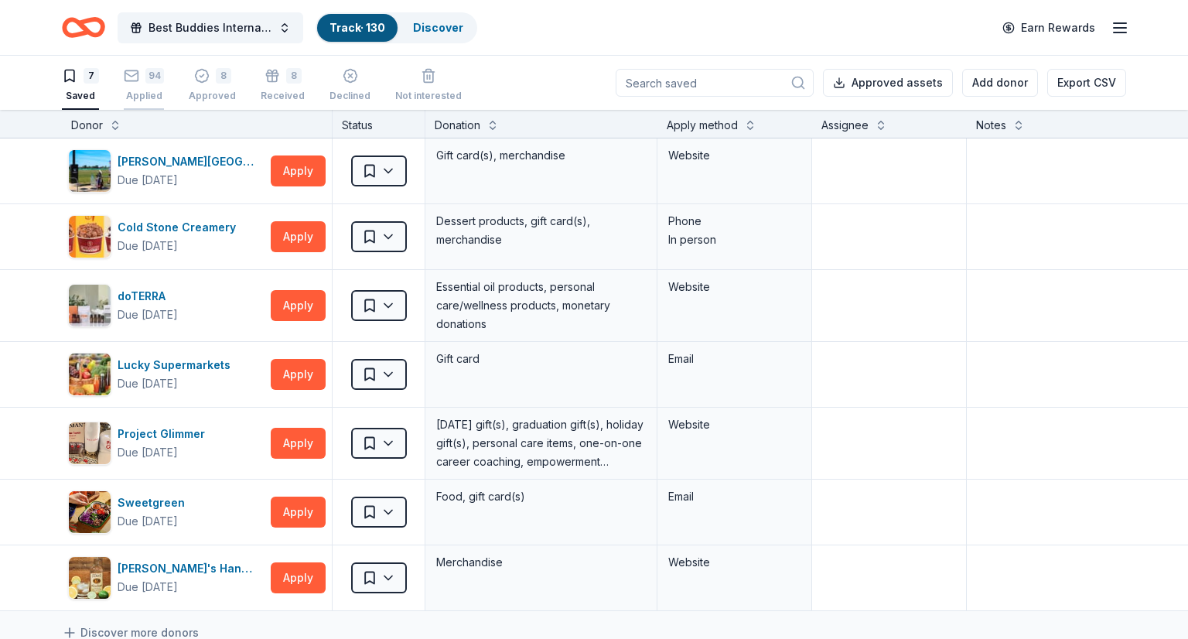
click at [148, 86] on div "94 Applied" at bounding box center [144, 85] width 40 height 34
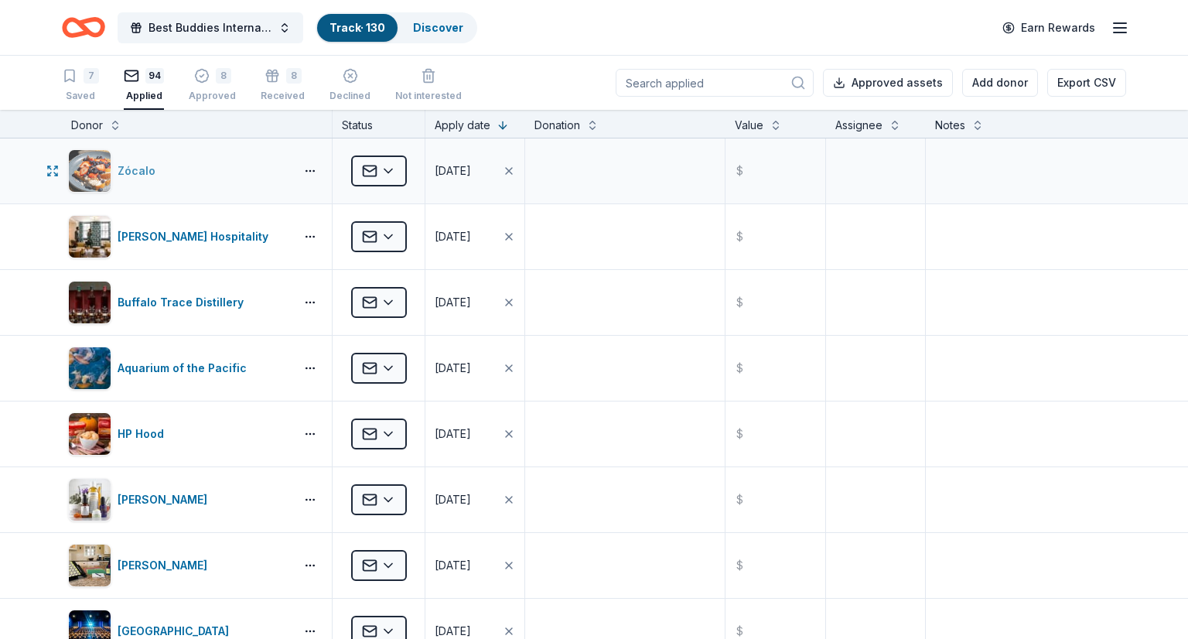
click at [149, 162] on div "Zócalo" at bounding box center [140, 171] width 44 height 19
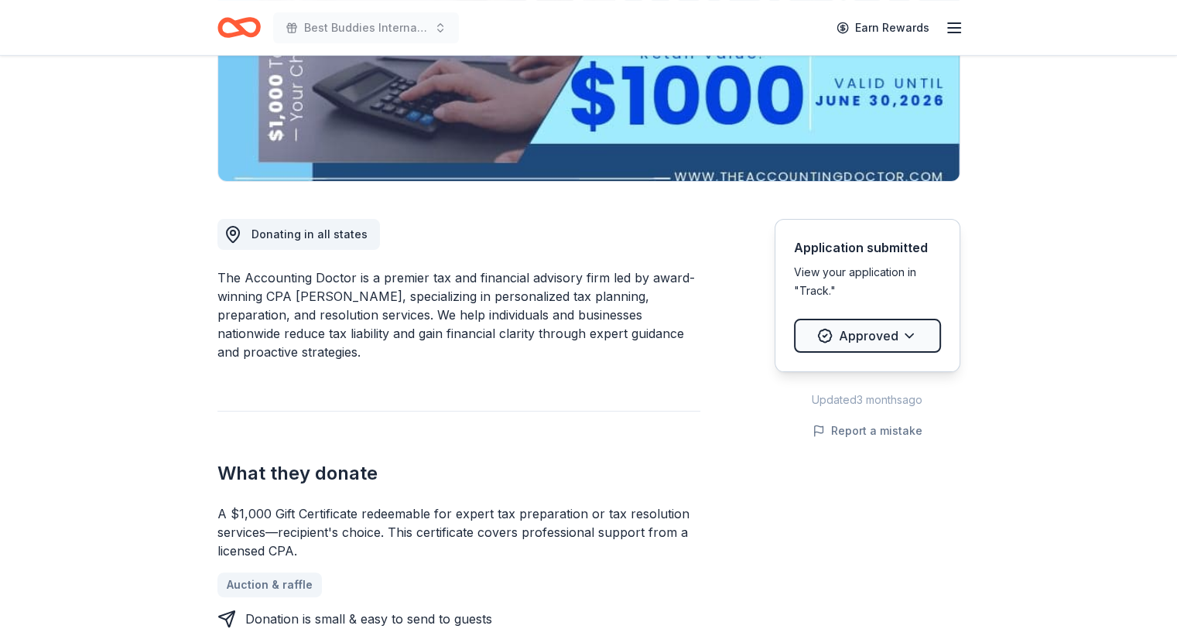
scroll to position [292, 0]
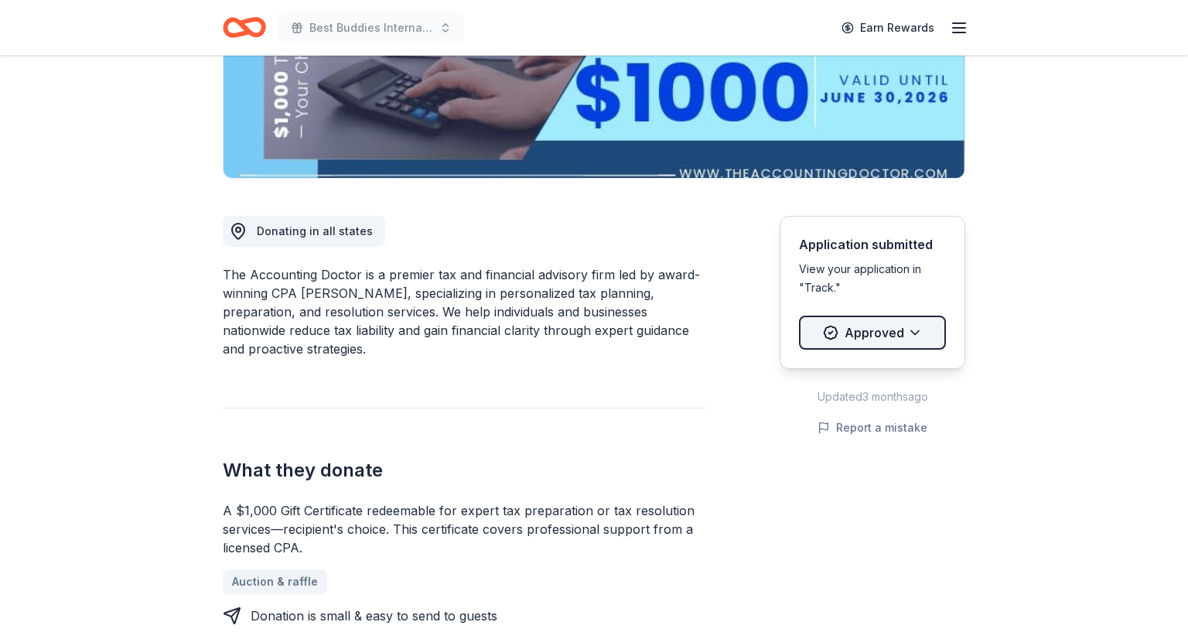
click at [911, 333] on html "Best Buddies International, Sacramento, Champion of the Year Gala Earn Rewards …" at bounding box center [594, 27] width 1188 height 639
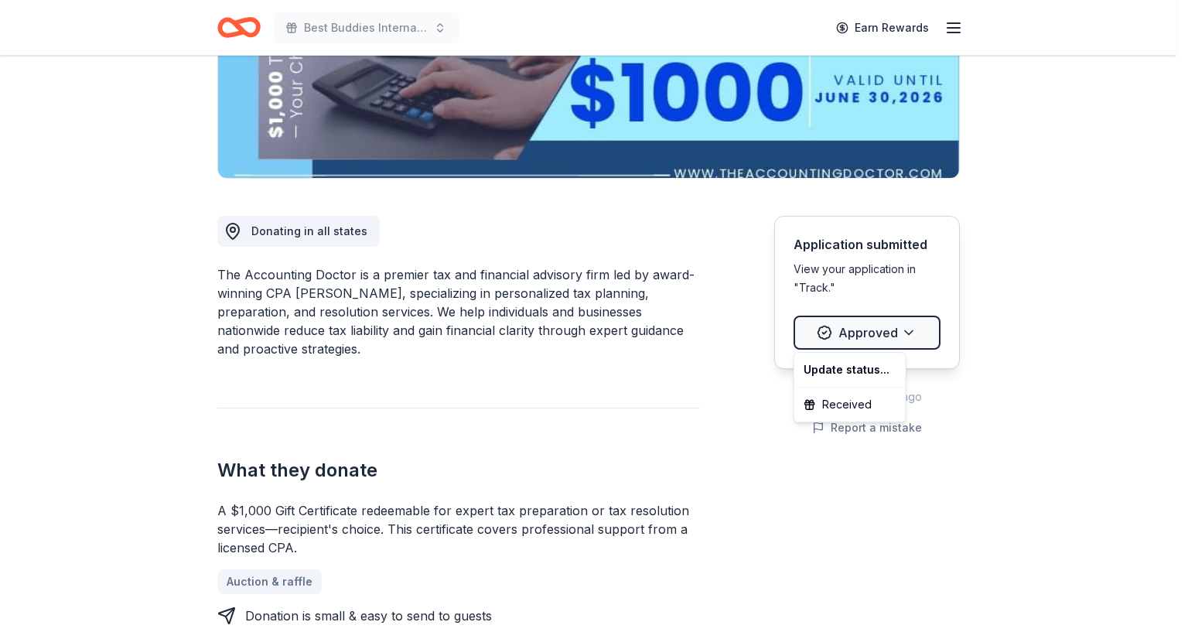
click at [1032, 278] on html "Best Buddies International, Sacramento, Champion of the Year Gala Earn Rewards …" at bounding box center [594, 27] width 1188 height 639
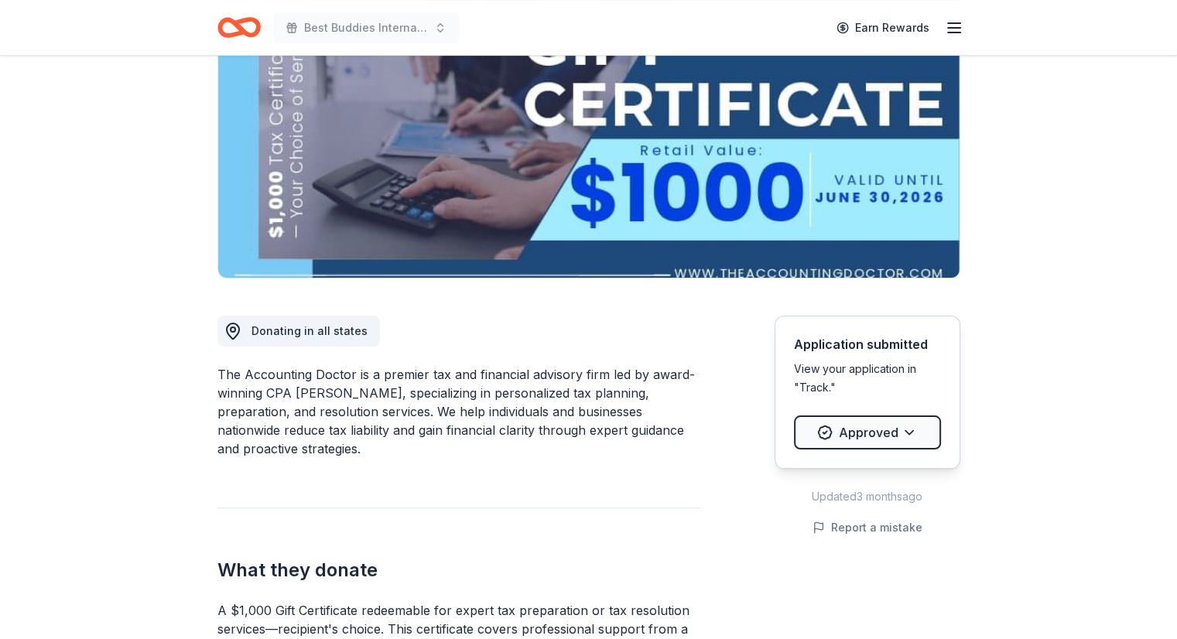
scroll to position [189, 0]
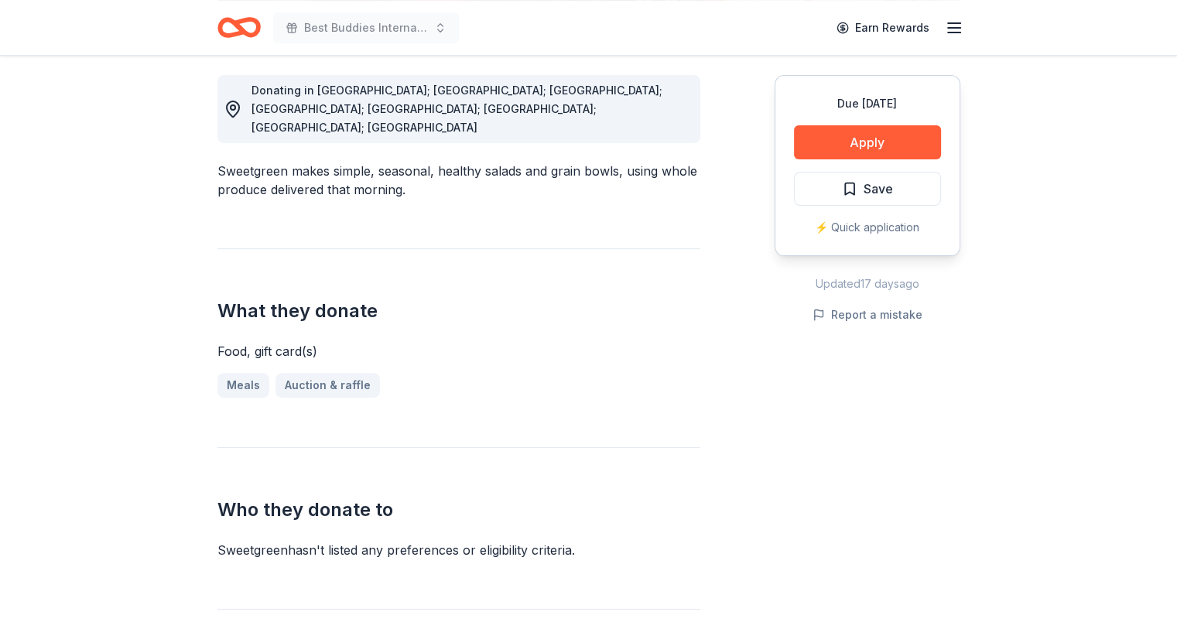
scroll to position [382, 0]
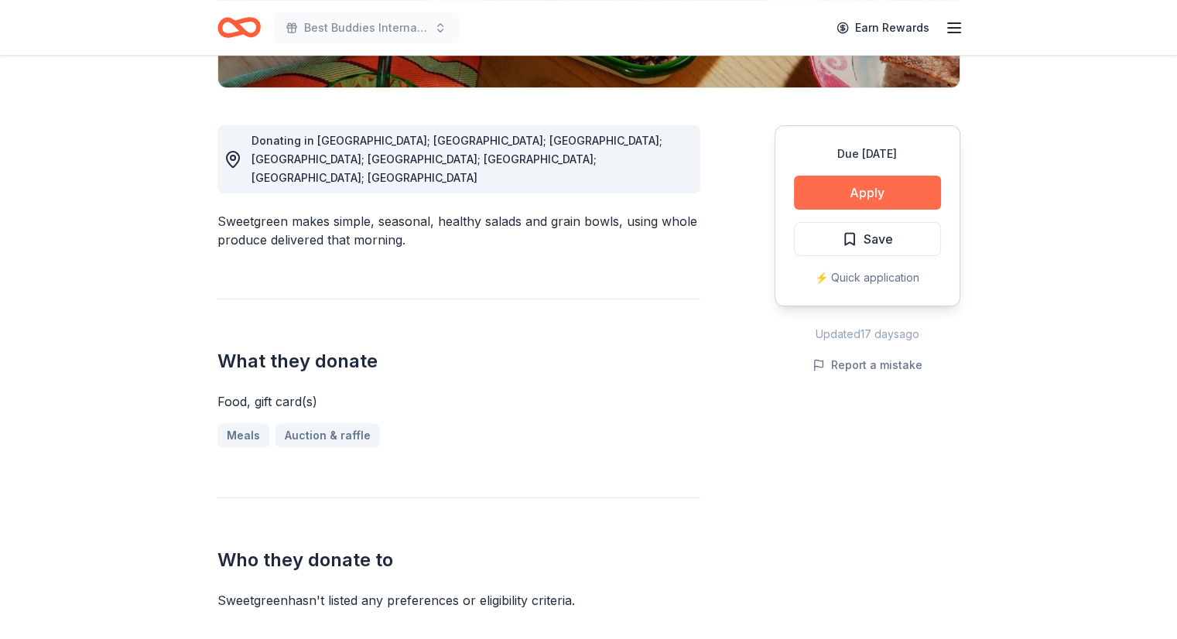
click at [854, 183] on button "Apply" at bounding box center [867, 193] width 147 height 34
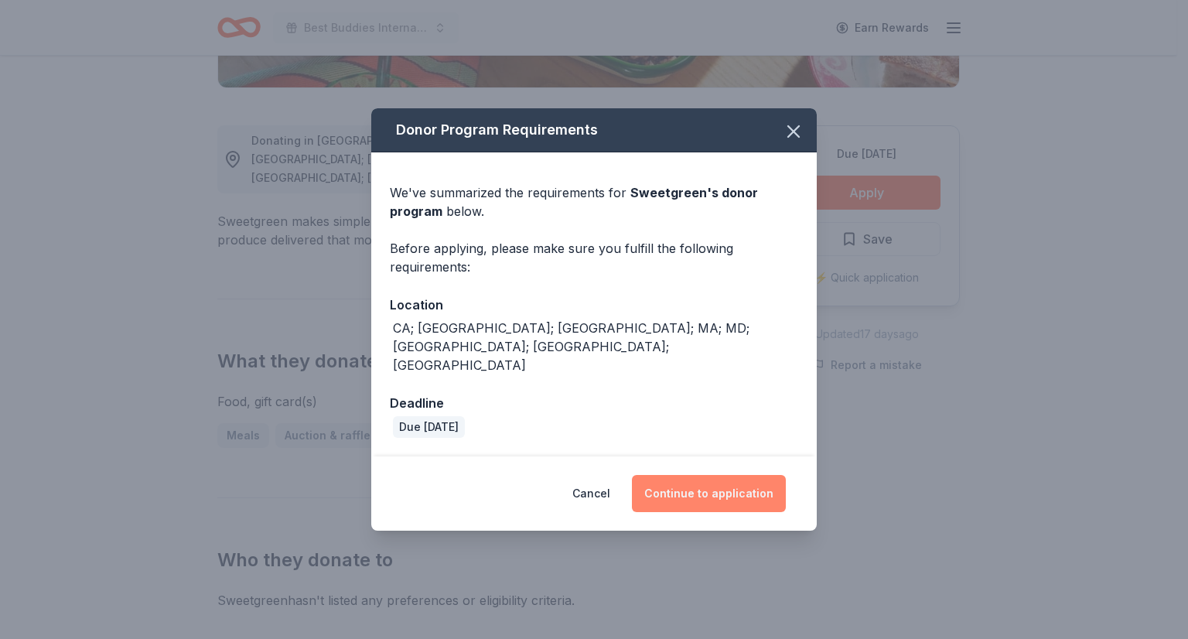
click at [698, 475] on button "Continue to application" at bounding box center [709, 493] width 154 height 37
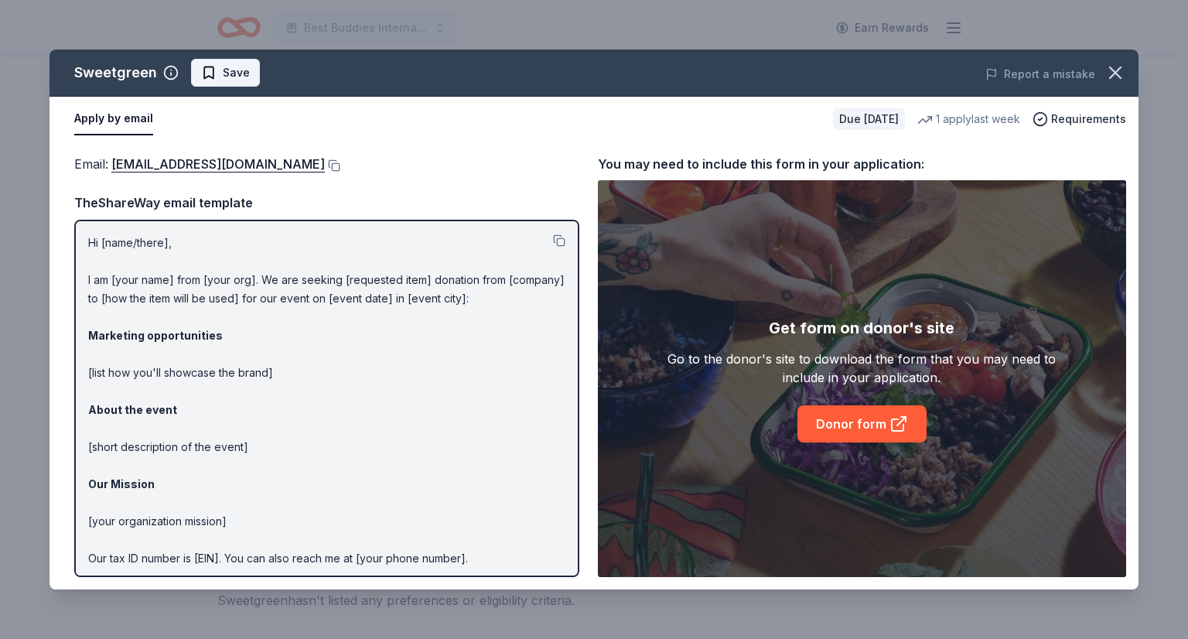
click at [232, 74] on span "Save" at bounding box center [236, 72] width 27 height 19
click at [1109, 74] on icon "button" at bounding box center [1116, 73] width 22 height 22
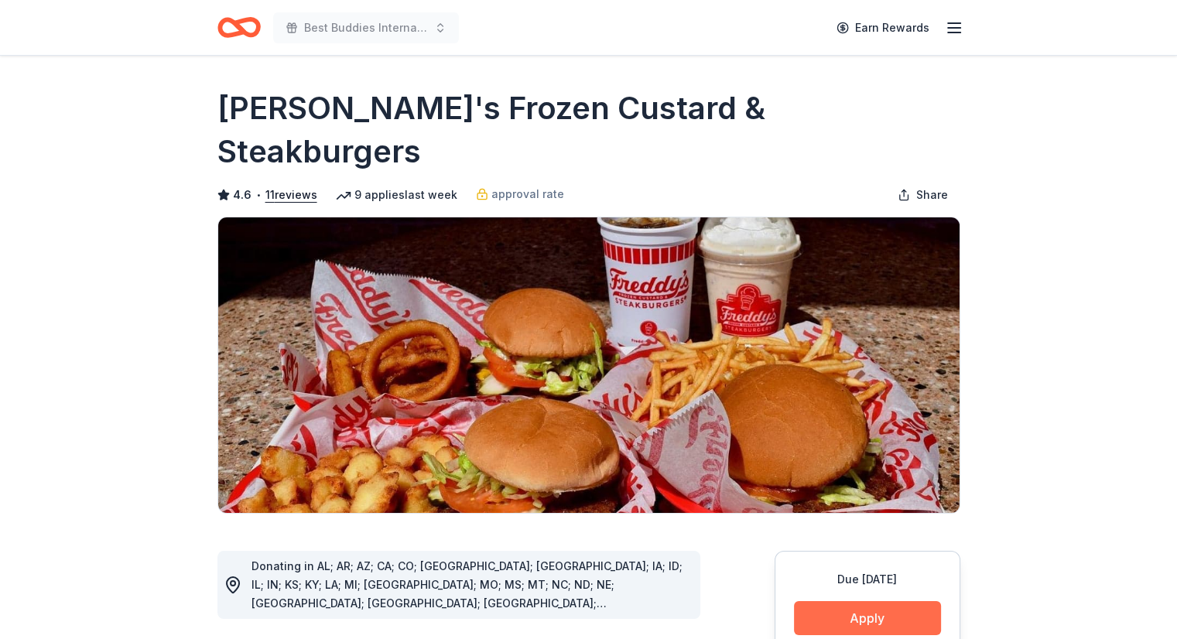
click at [860, 601] on button "Apply" at bounding box center [867, 618] width 147 height 34
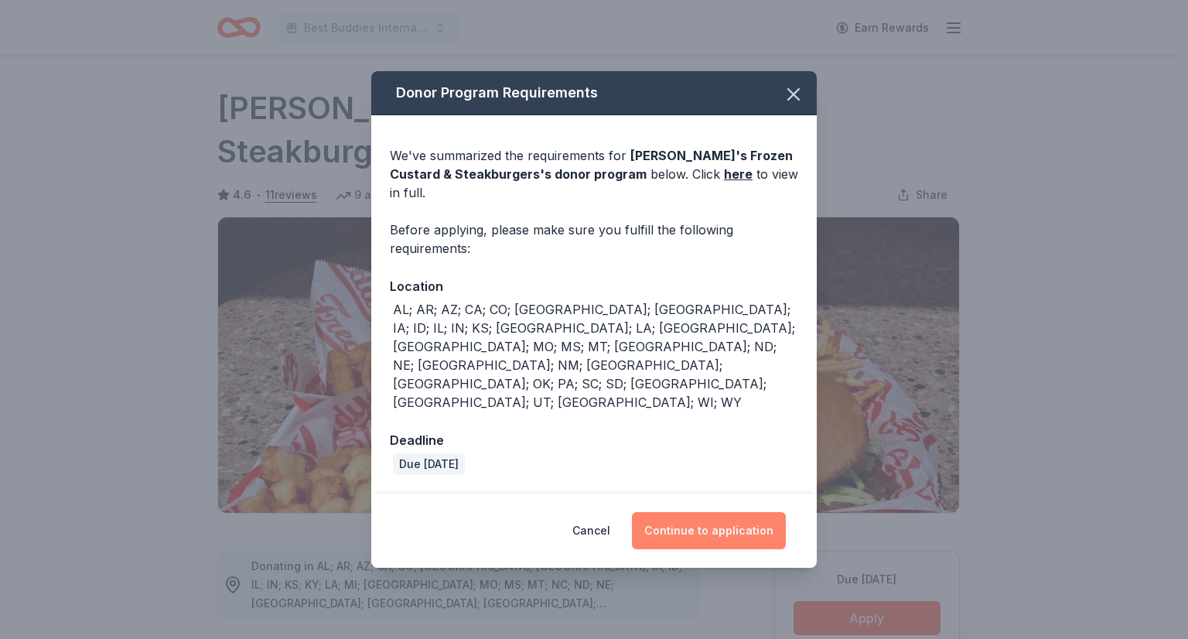
click at [685, 512] on button "Continue to application" at bounding box center [709, 530] width 154 height 37
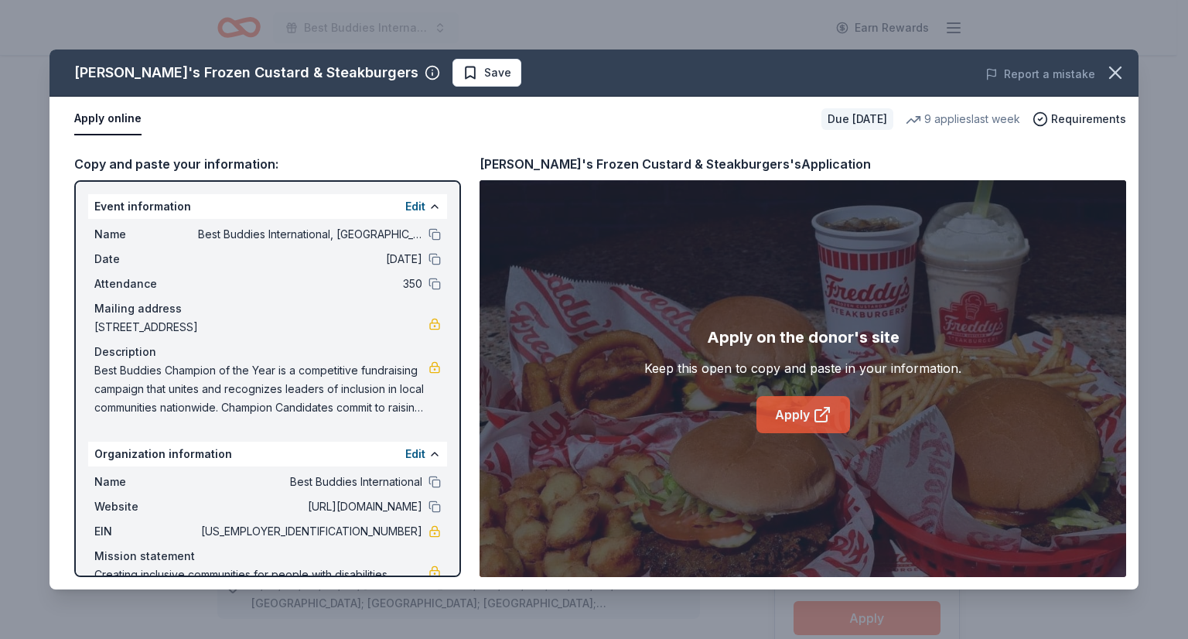
click at [798, 408] on link "Apply" at bounding box center [804, 414] width 94 height 37
click at [268, 78] on div "Freddy's Frozen Custard & Steakburgers" at bounding box center [246, 72] width 344 height 25
click at [425, 71] on icon "button" at bounding box center [432, 72] width 15 height 15
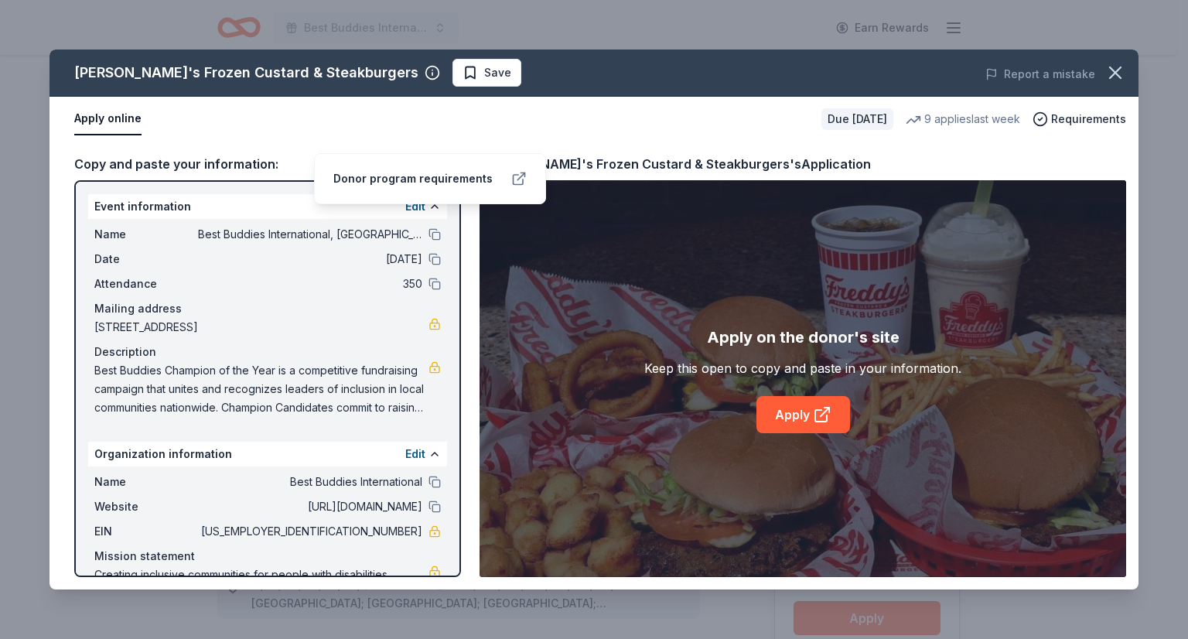
click at [518, 175] on icon at bounding box center [518, 180] width 10 height 10
click at [1114, 70] on icon "button" at bounding box center [1115, 72] width 11 height 11
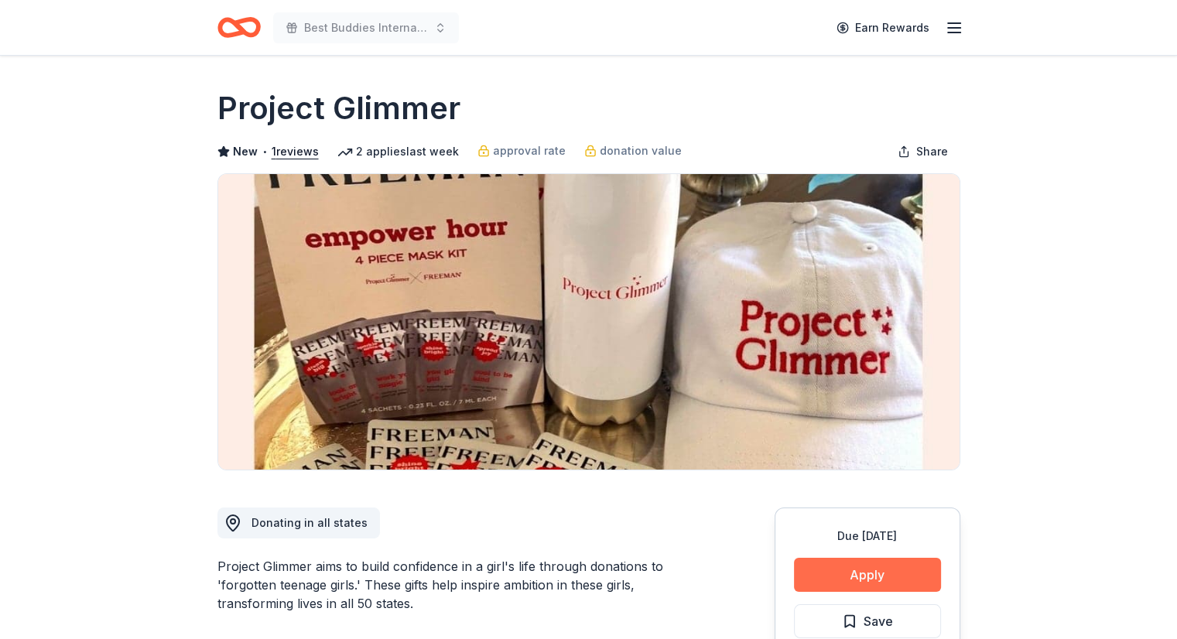
click at [894, 573] on button "Apply" at bounding box center [867, 575] width 147 height 34
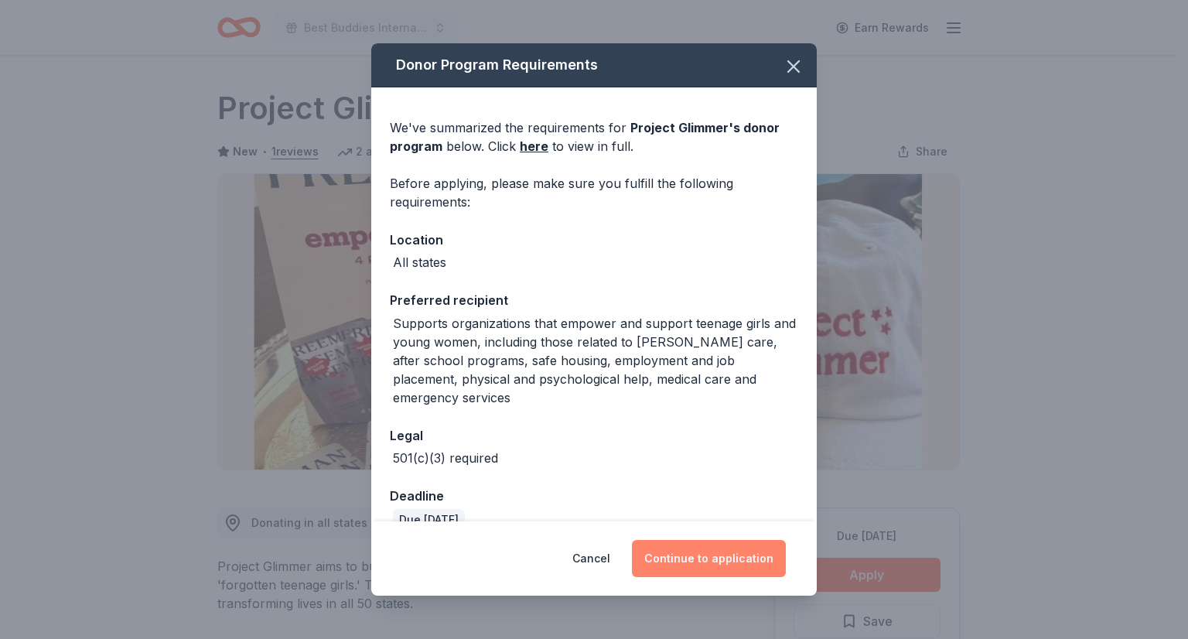
click at [702, 552] on button "Continue to application" at bounding box center [709, 558] width 154 height 37
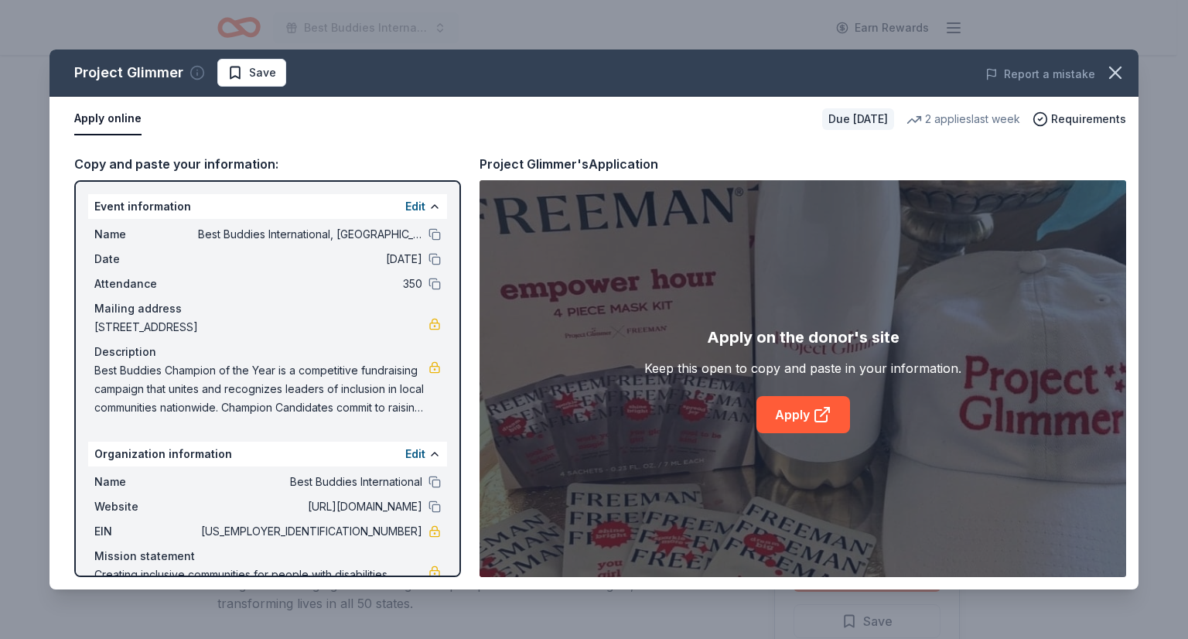
click at [193, 74] on icon "button" at bounding box center [197, 72] width 15 height 15
click at [352, 112] on icon at bounding box center [354, 116] width 15 height 15
click at [1116, 72] on icon "button" at bounding box center [1115, 72] width 11 height 11
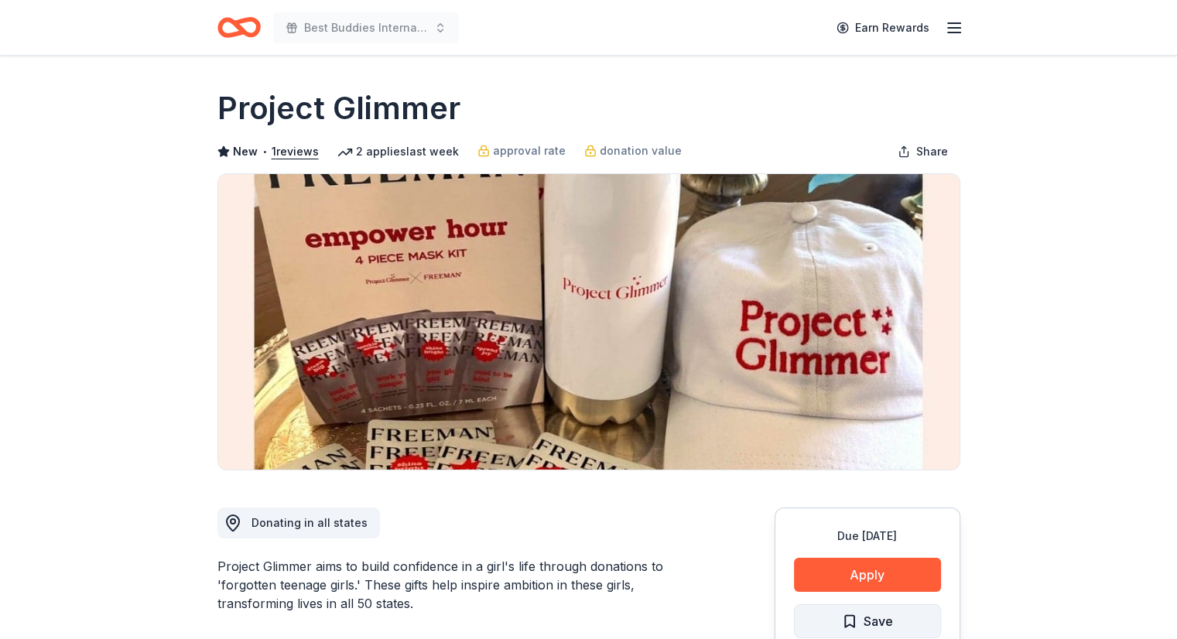
click at [857, 622] on span "Save" at bounding box center [867, 621] width 51 height 20
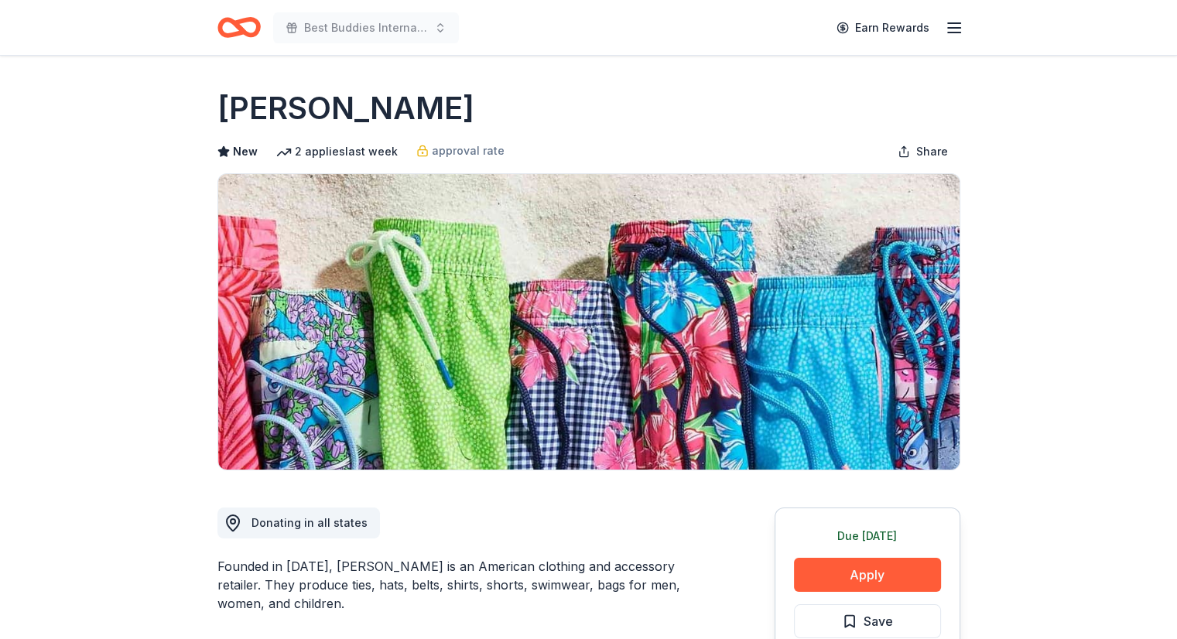
click at [356, 106] on h1 "[PERSON_NAME]" at bounding box center [345, 108] width 257 height 43
drag, startPoint x: 223, startPoint y: 110, endPoint x: 495, endPoint y: 91, distance: 273.0
click at [495, 91] on div "[PERSON_NAME]" at bounding box center [588, 108] width 743 height 43
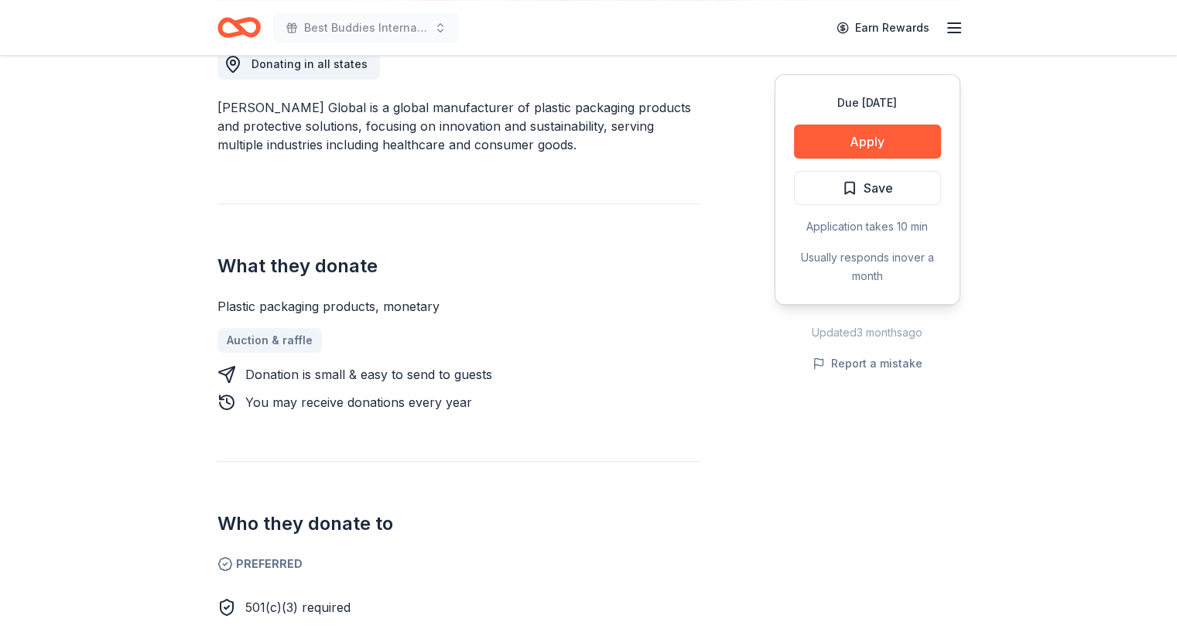
scroll to position [452, 0]
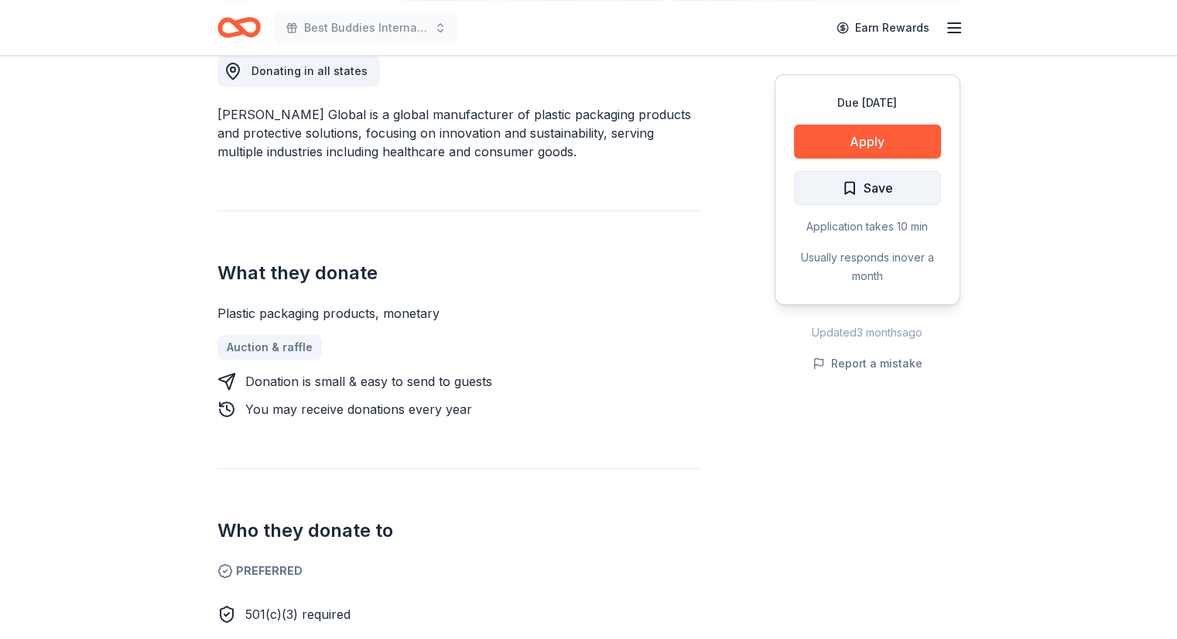
click at [913, 184] on button "Save" at bounding box center [867, 188] width 147 height 34
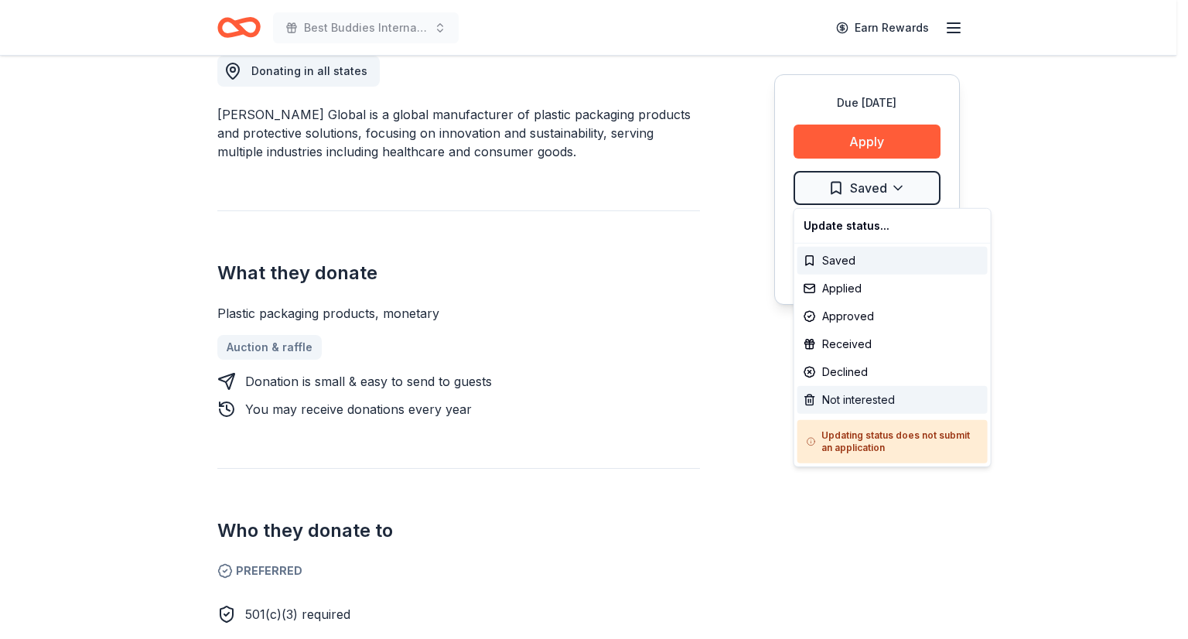
click at [859, 397] on div "Not interested" at bounding box center [893, 400] width 190 height 28
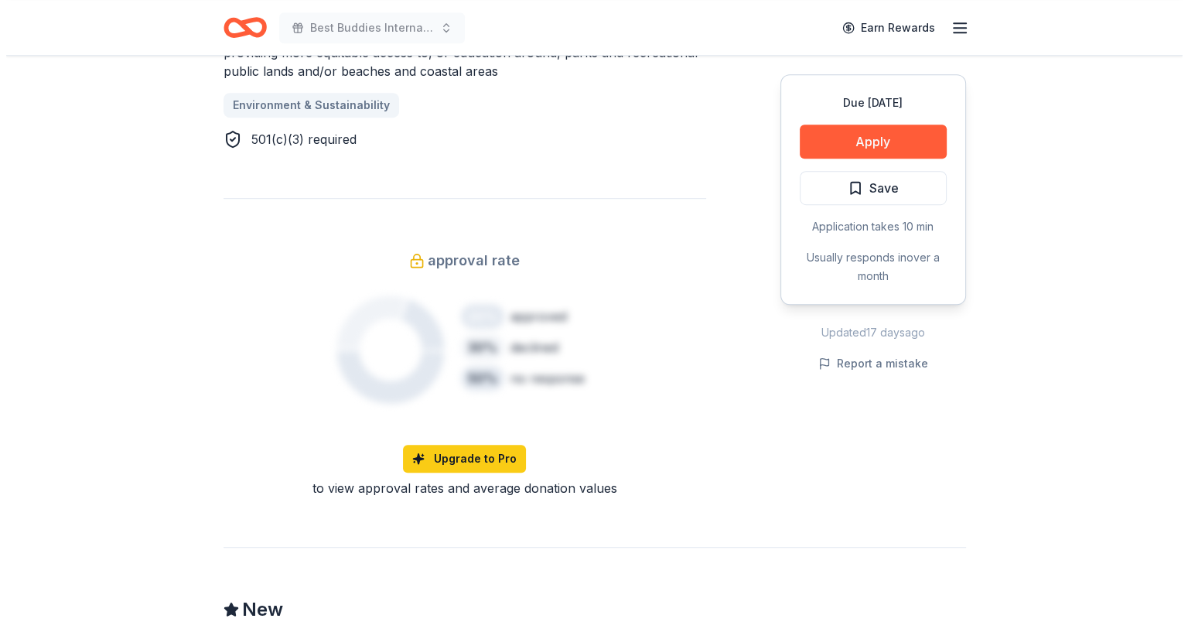
scroll to position [1046, 0]
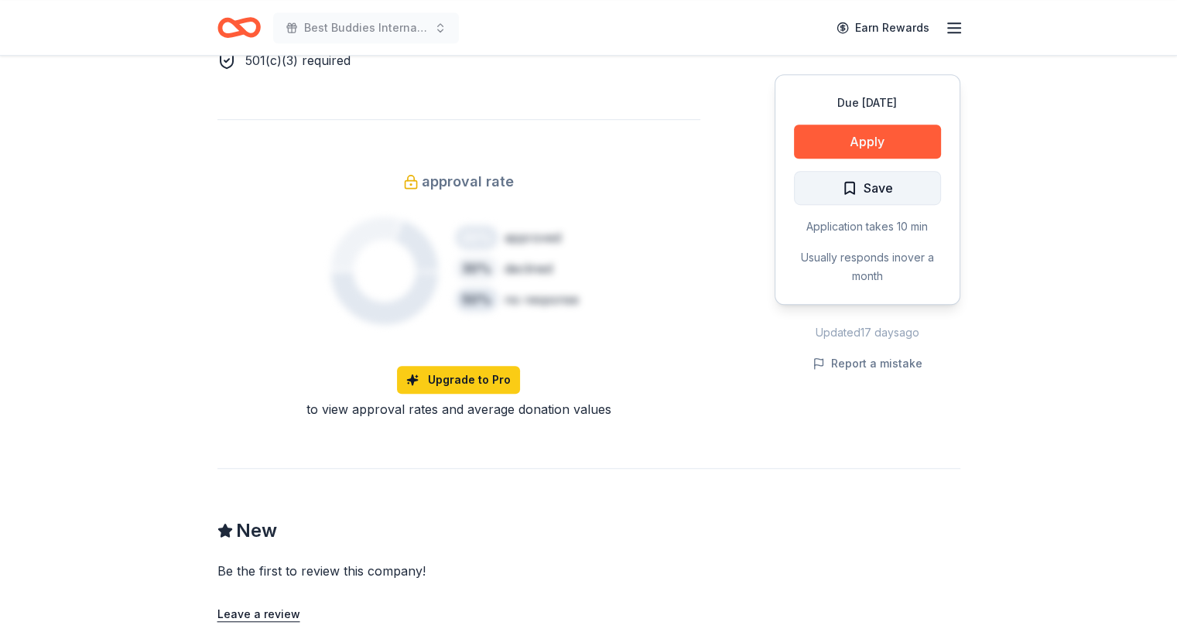
click at [922, 187] on button "Save" at bounding box center [867, 188] width 147 height 34
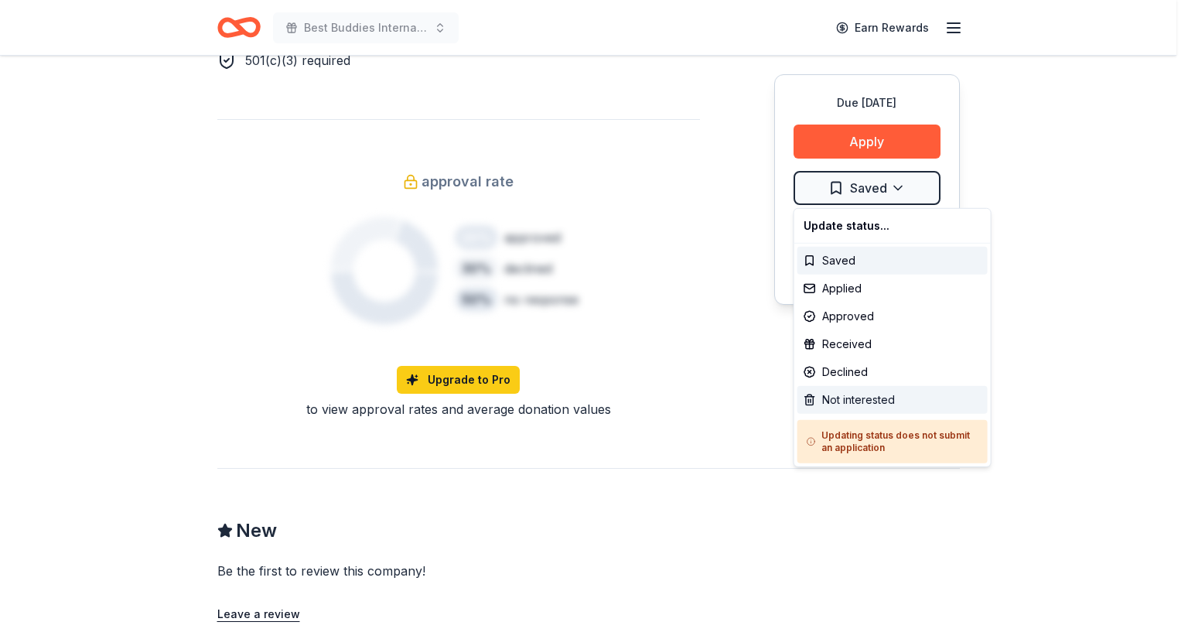
click at [862, 397] on div "Not interested" at bounding box center [893, 400] width 190 height 28
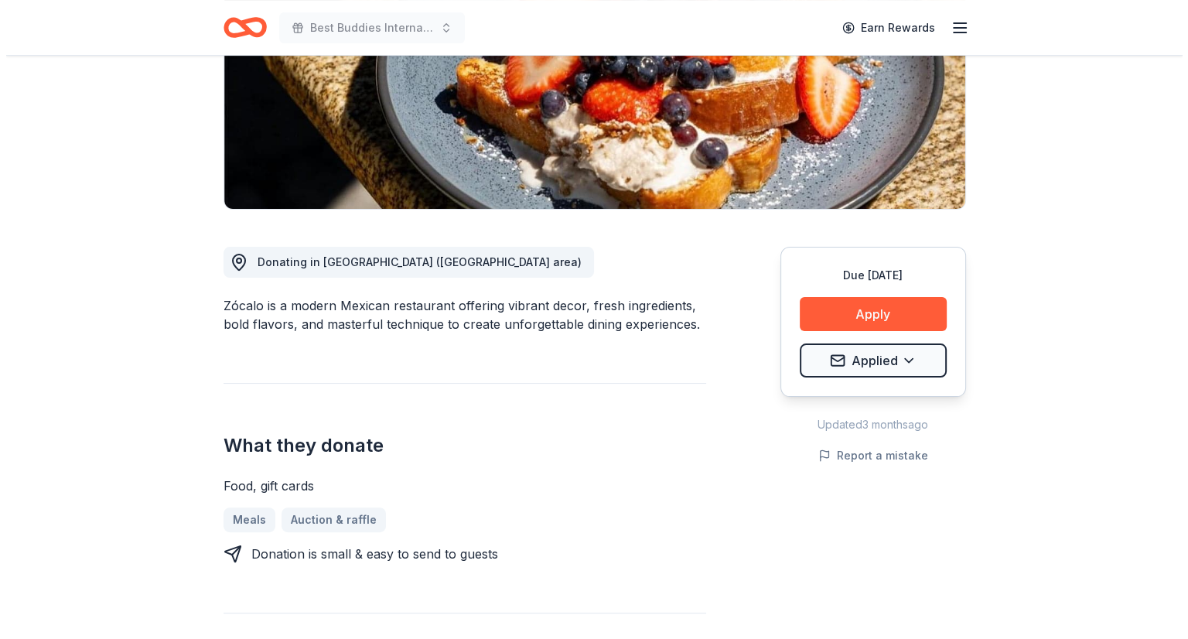
scroll to position [265, 0]
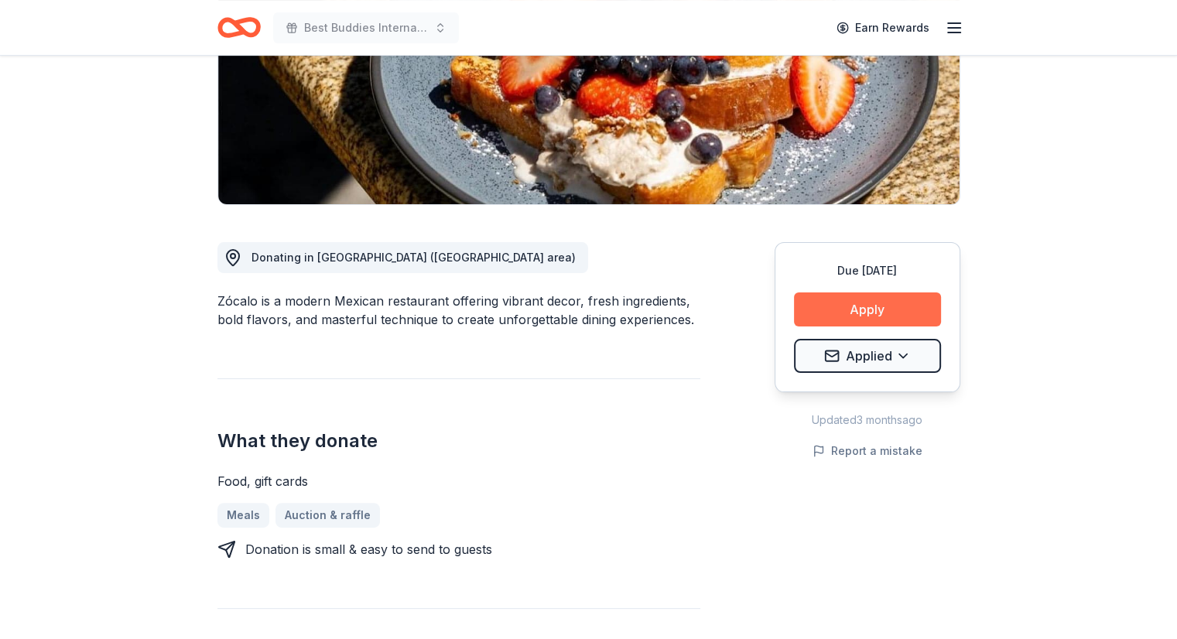
click at [852, 311] on button "Apply" at bounding box center [867, 309] width 147 height 34
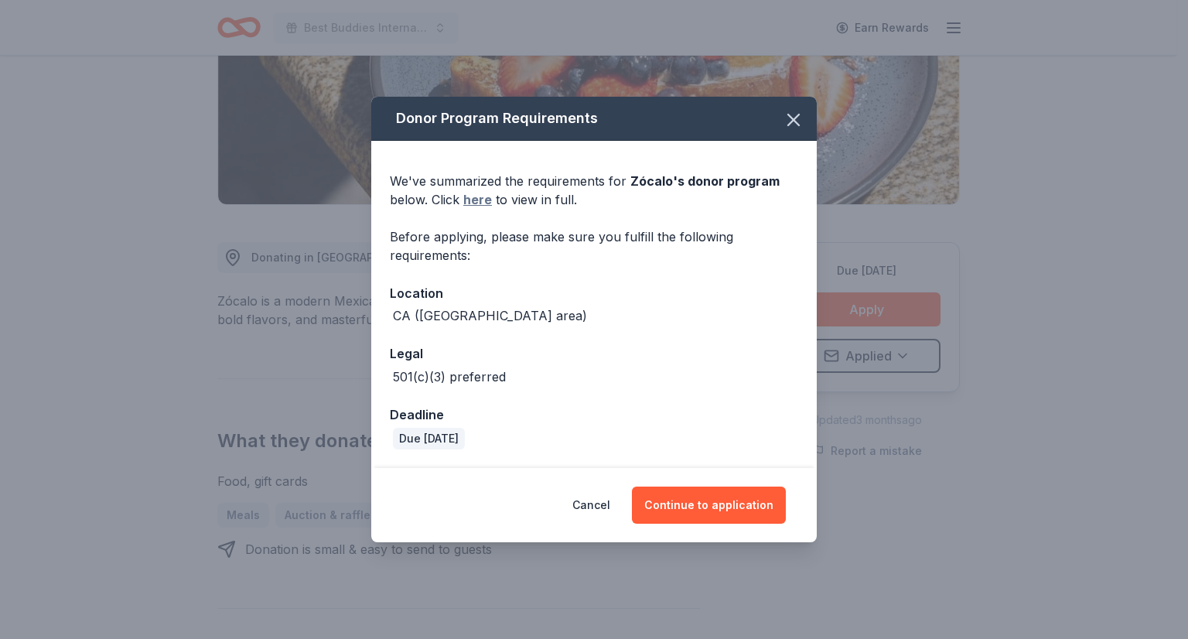
click at [472, 202] on link "here" at bounding box center [477, 199] width 29 height 19
click at [707, 501] on button "Continue to application" at bounding box center [709, 505] width 154 height 37
